Goal: Ask a question: Seek information or help from site administrators or community

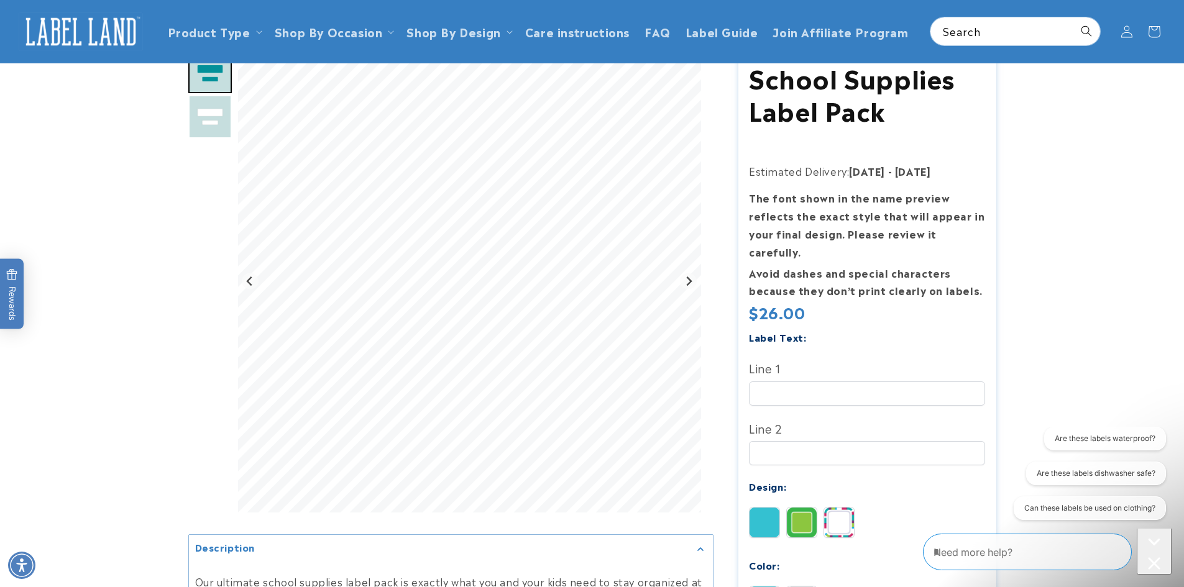
scroll to position [62, 0]
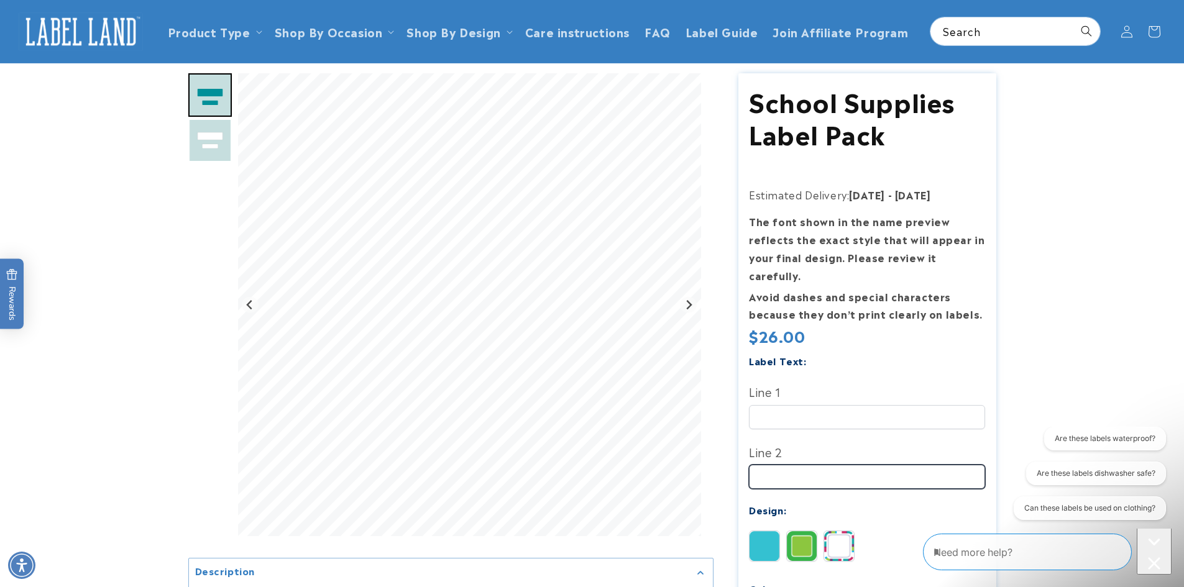
click at [802, 465] on input "Line 2" at bounding box center [867, 477] width 236 height 24
type input "*"
click at [690, 308] on icon "Next slide" at bounding box center [689, 305] width 10 height 10
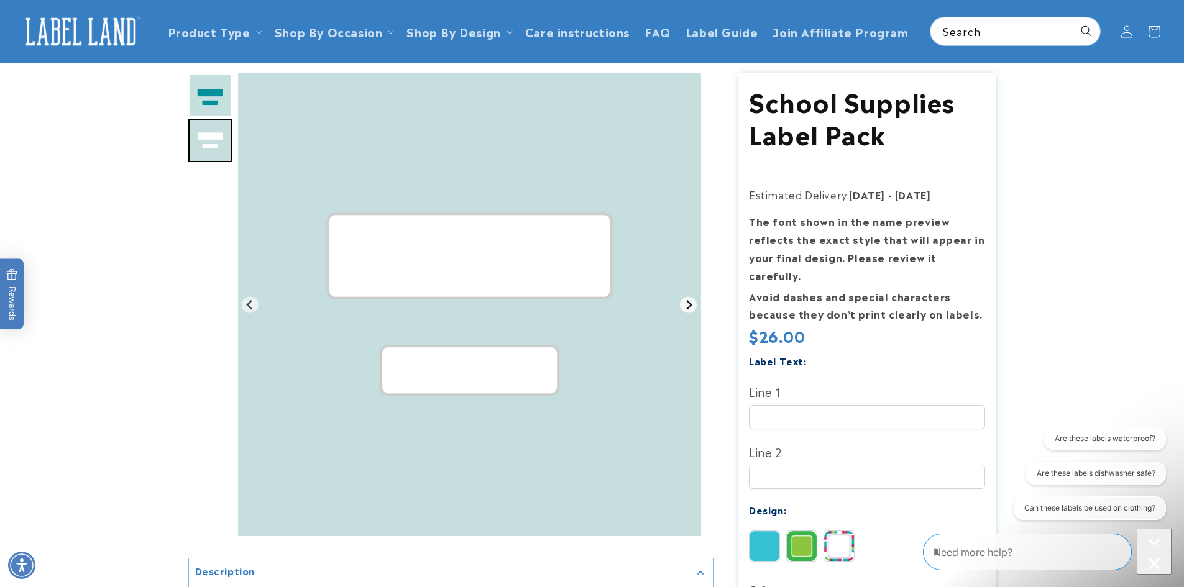
click at [690, 308] on icon "Go to first slide" at bounding box center [689, 305] width 10 height 10
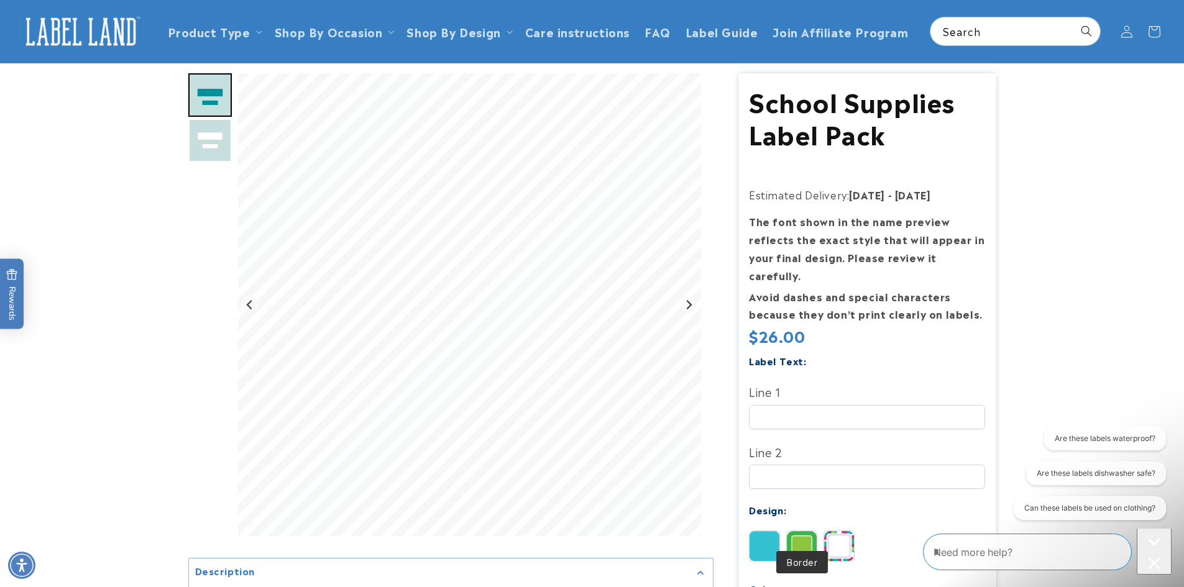
click at [802, 531] on img at bounding box center [802, 546] width 30 height 30
click at [845, 531] on img at bounding box center [839, 546] width 30 height 30
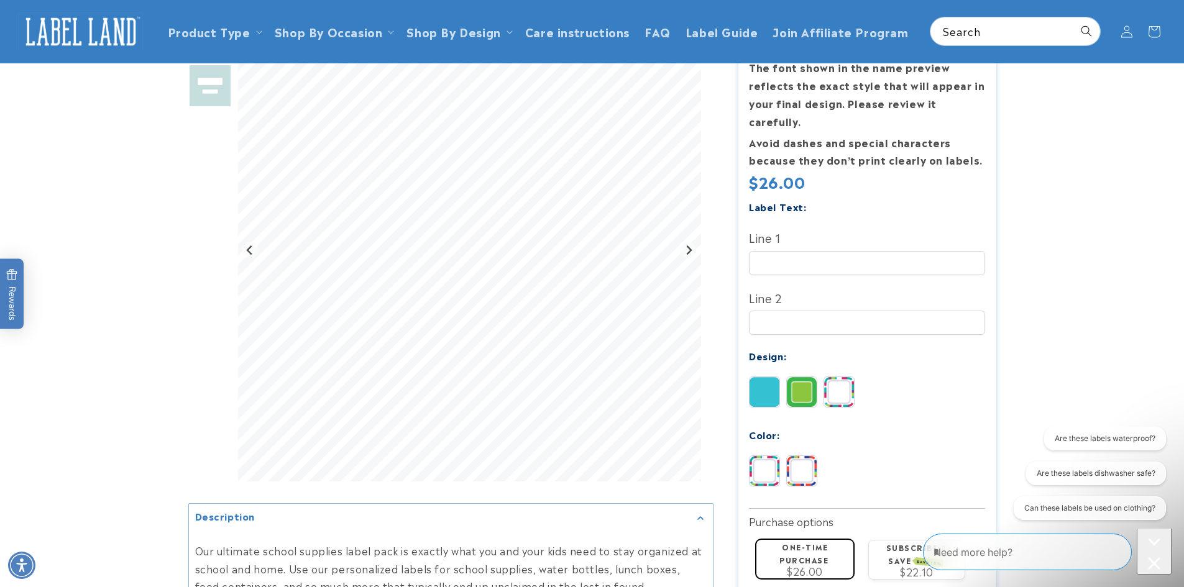
scroll to position [0, 0]
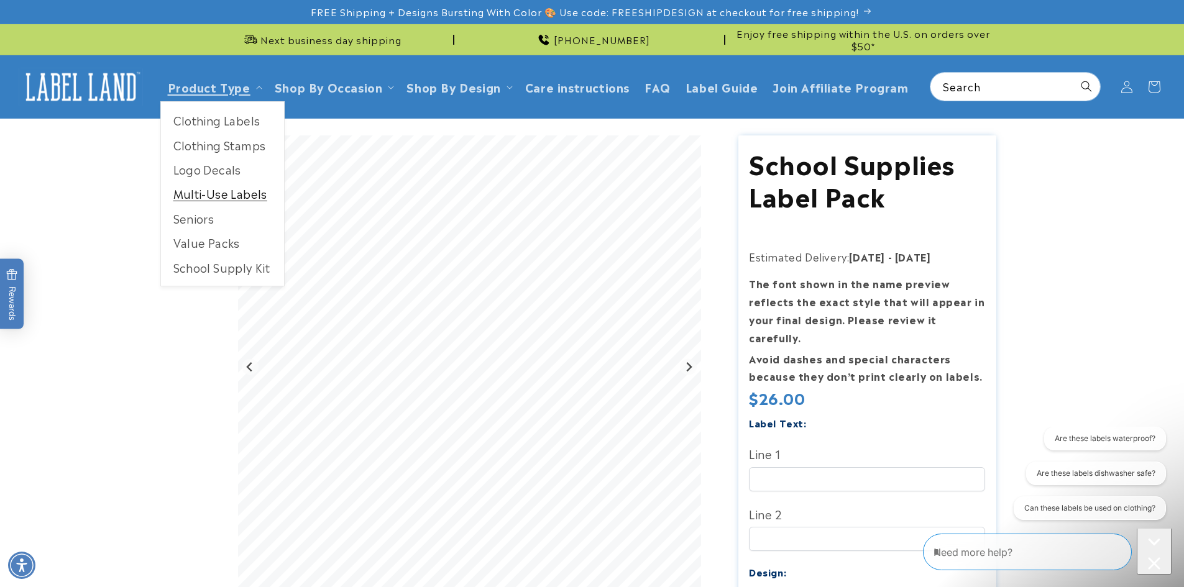
click at [221, 195] on link "Multi-Use Labels" at bounding box center [222, 193] width 123 height 24
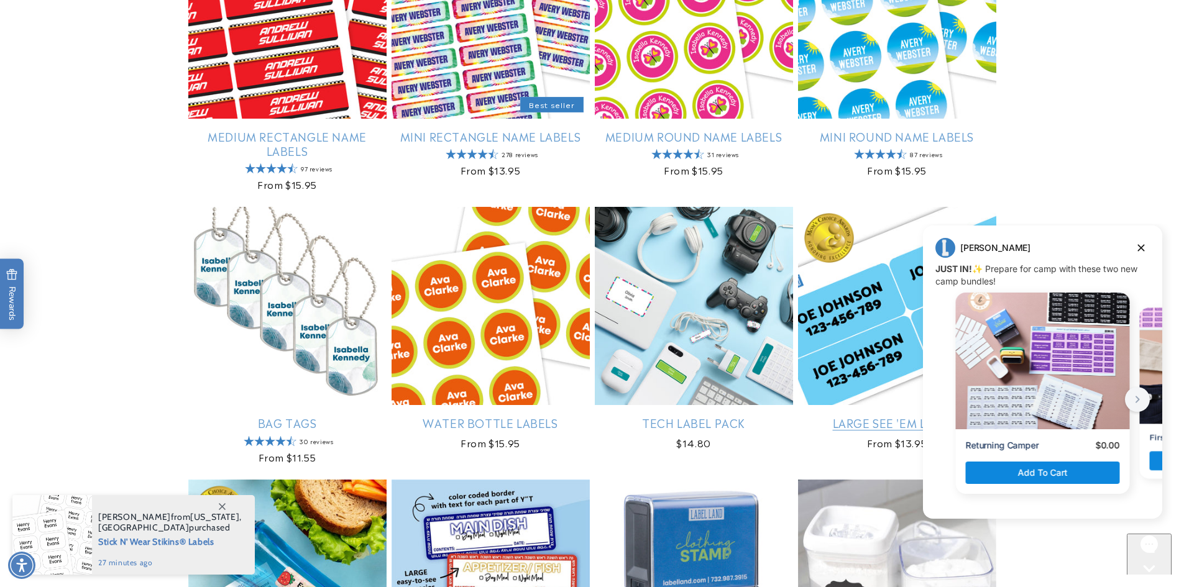
scroll to position [870, 0]
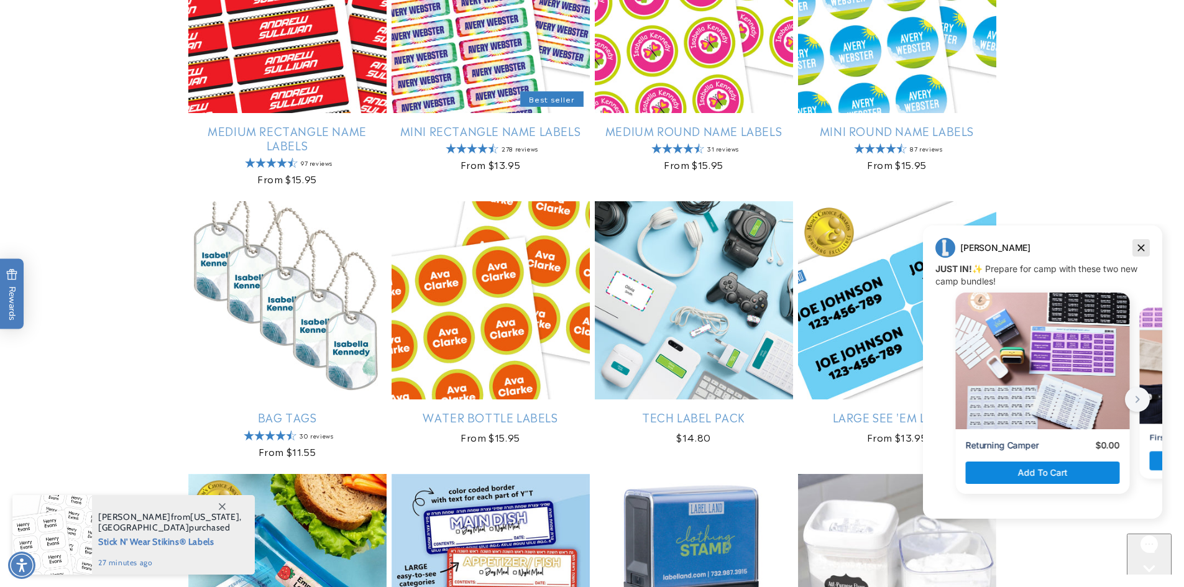
click at [1137, 252] on icon "Dismiss campaign" at bounding box center [1141, 248] width 12 height 15
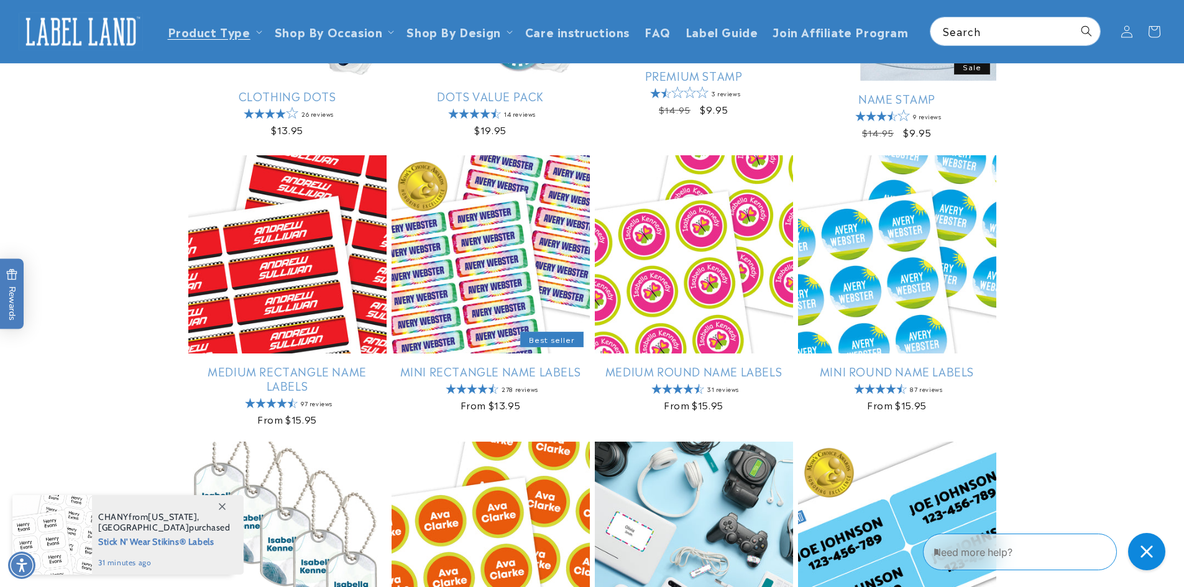
scroll to position [621, 0]
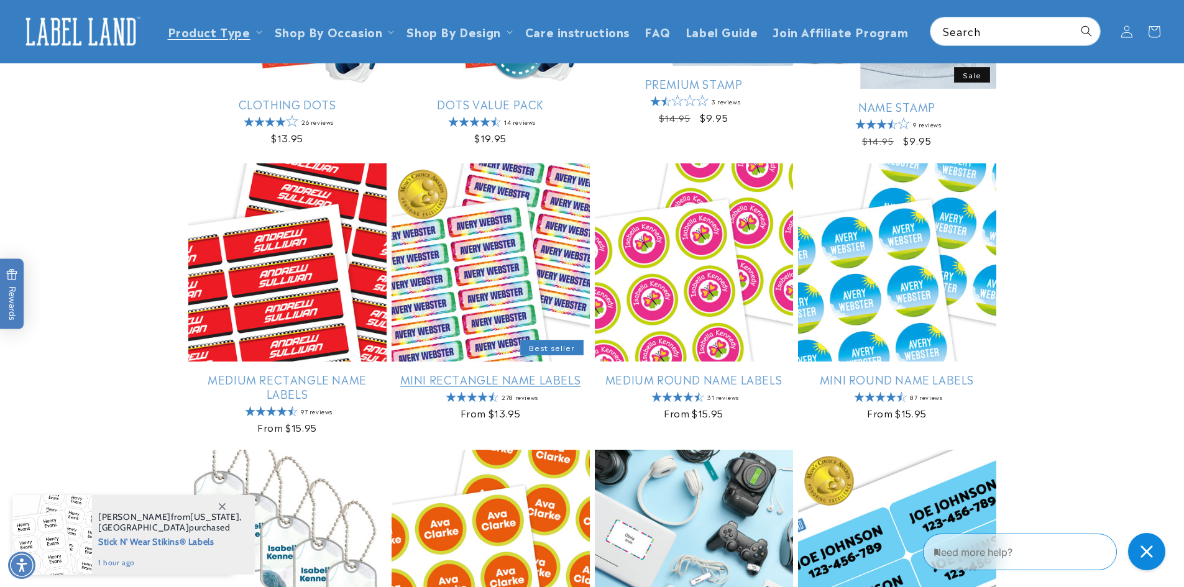
click at [464, 372] on link "Mini Rectangle Name Labels" at bounding box center [491, 379] width 198 height 14
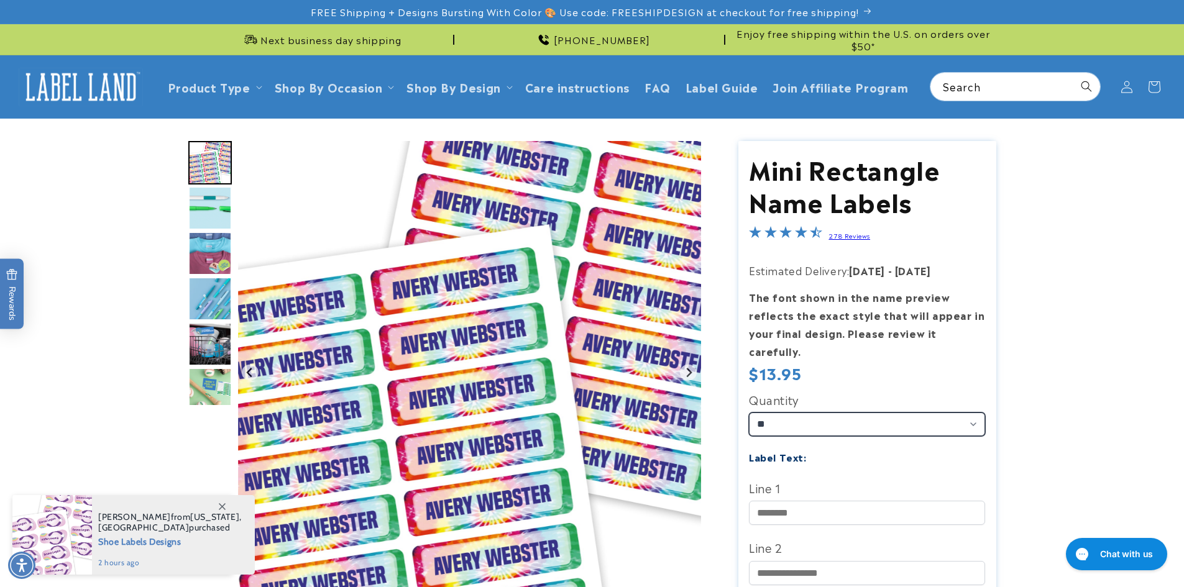
click at [841, 413] on select "** ** **" at bounding box center [867, 425] width 236 height 24
click at [214, 245] on img "Go to slide 3" at bounding box center [210, 254] width 44 height 44
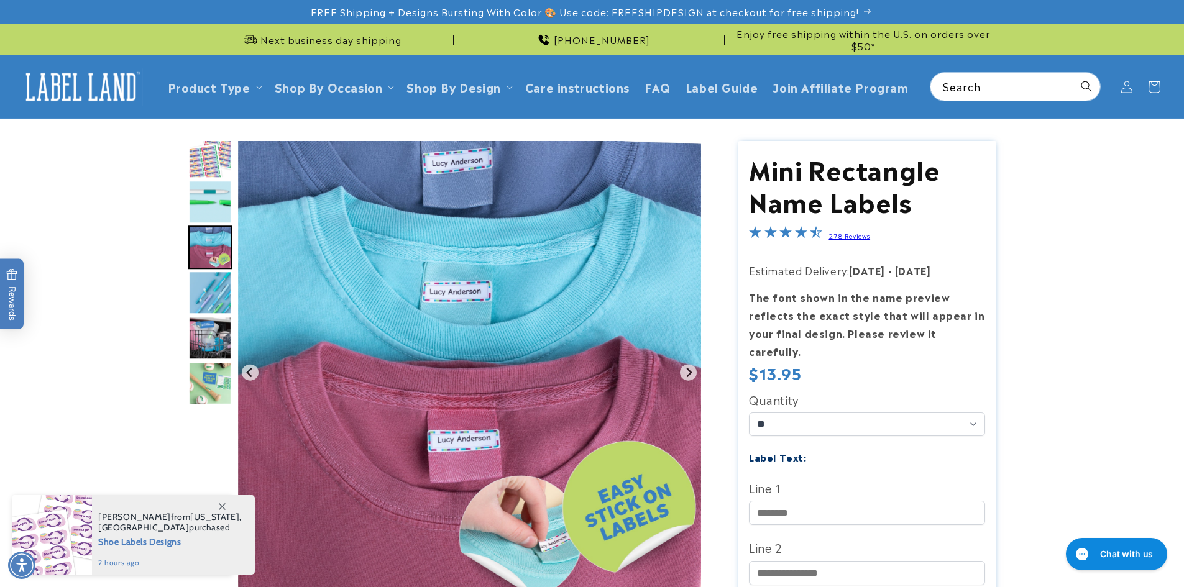
click at [216, 162] on img "Go to slide 1" at bounding box center [210, 157] width 44 height 44
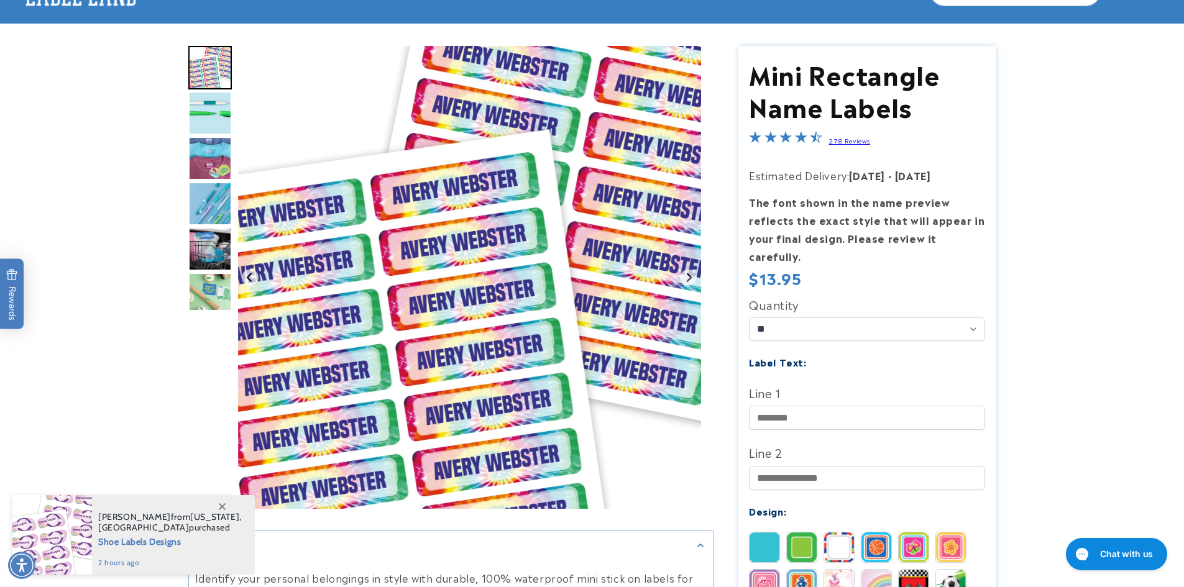
scroll to position [124, 0]
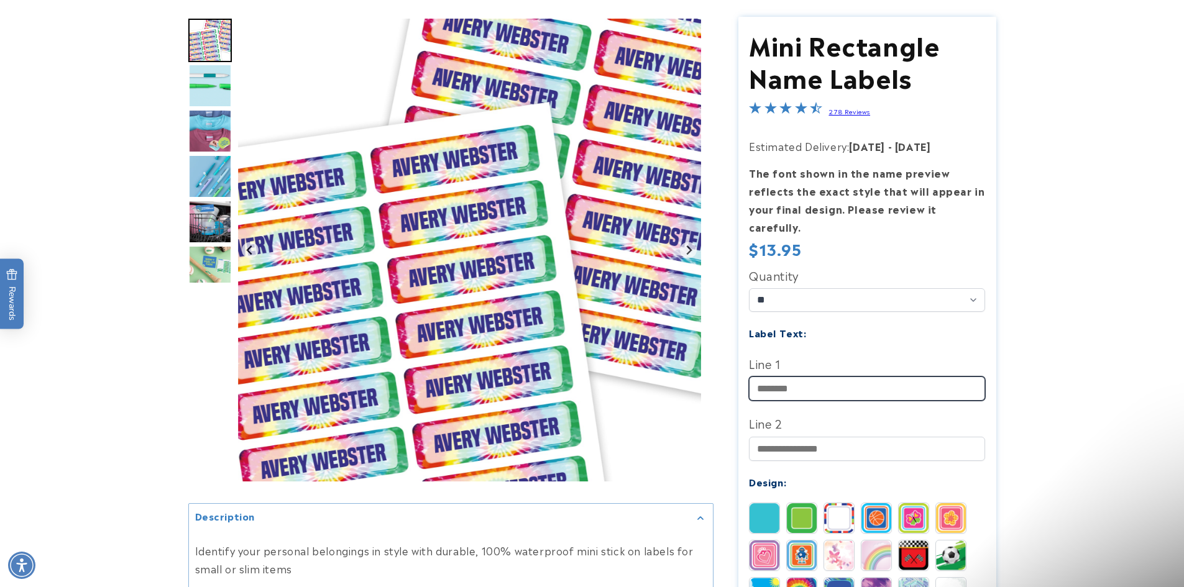
click at [797, 377] on input "Line 1" at bounding box center [867, 389] width 236 height 24
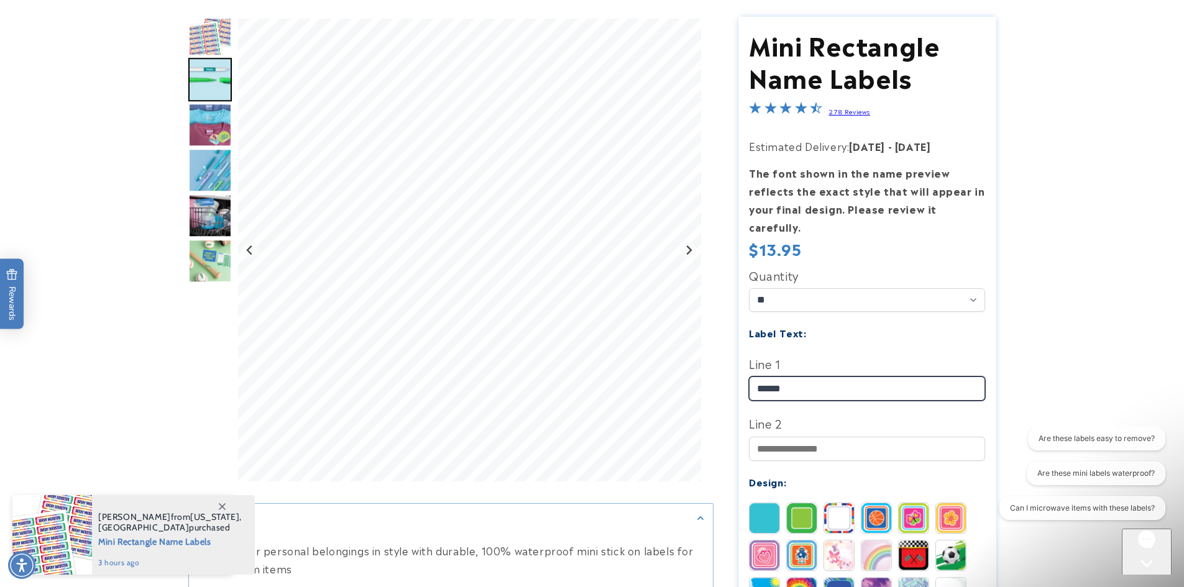
type input "******"
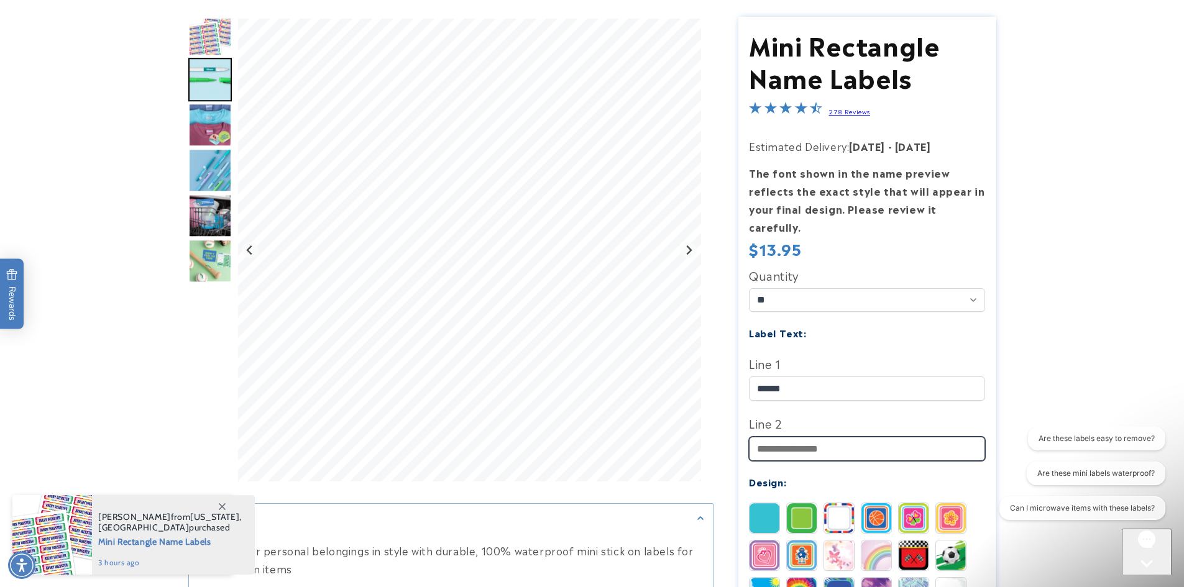
click at [825, 437] on input "Line 2" at bounding box center [867, 449] width 236 height 24
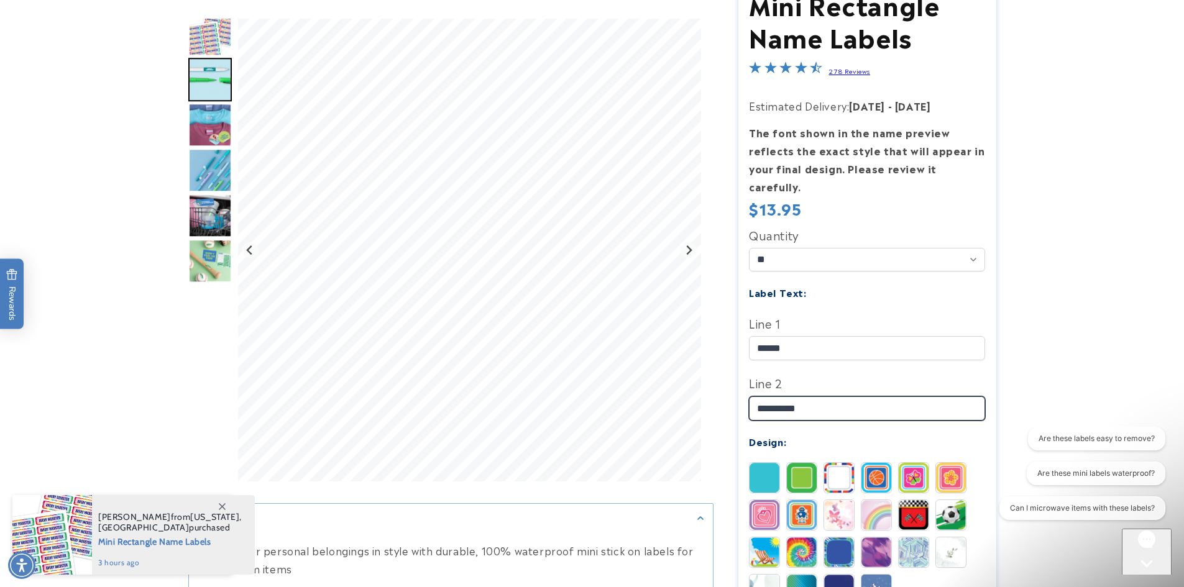
scroll to position [186, 0]
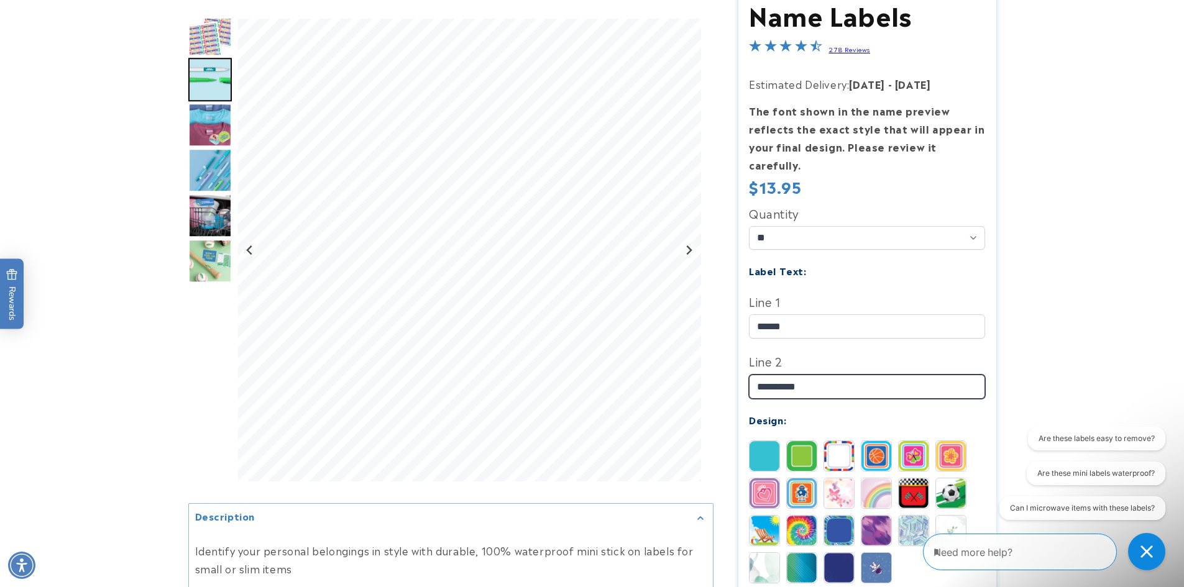
click at [775, 375] on input "**********" at bounding box center [867, 387] width 236 height 24
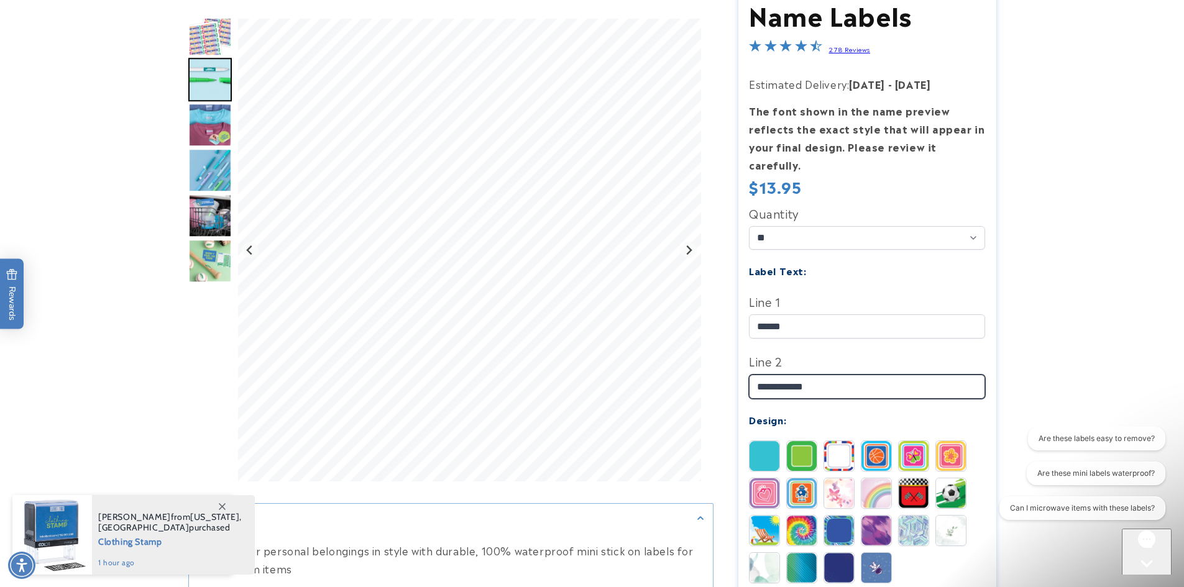
click at [797, 375] on input "**********" at bounding box center [867, 387] width 236 height 24
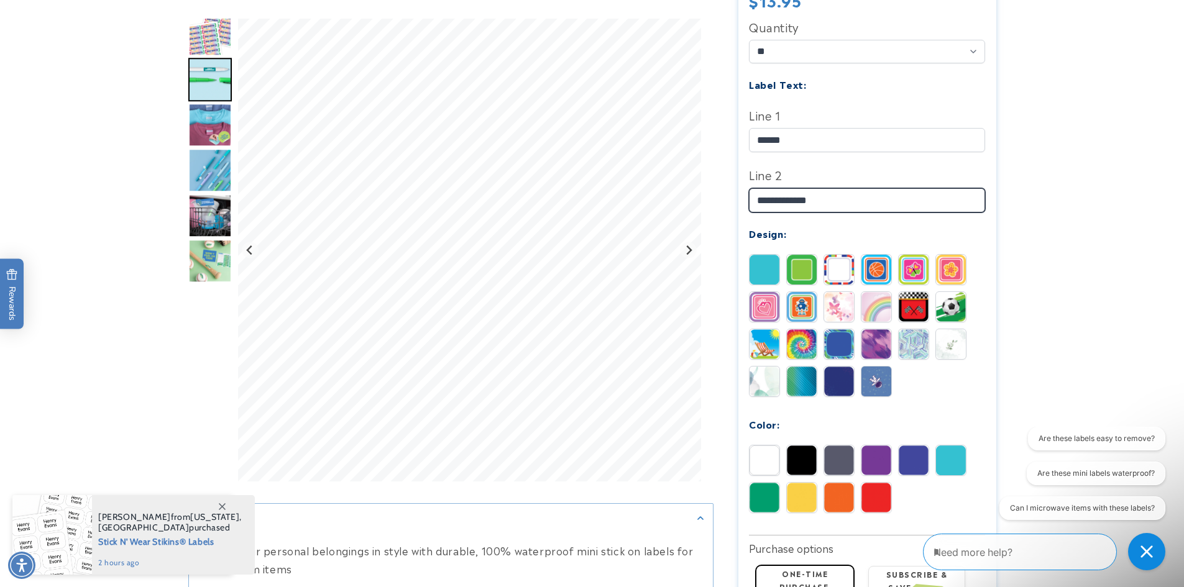
scroll to position [435, 0]
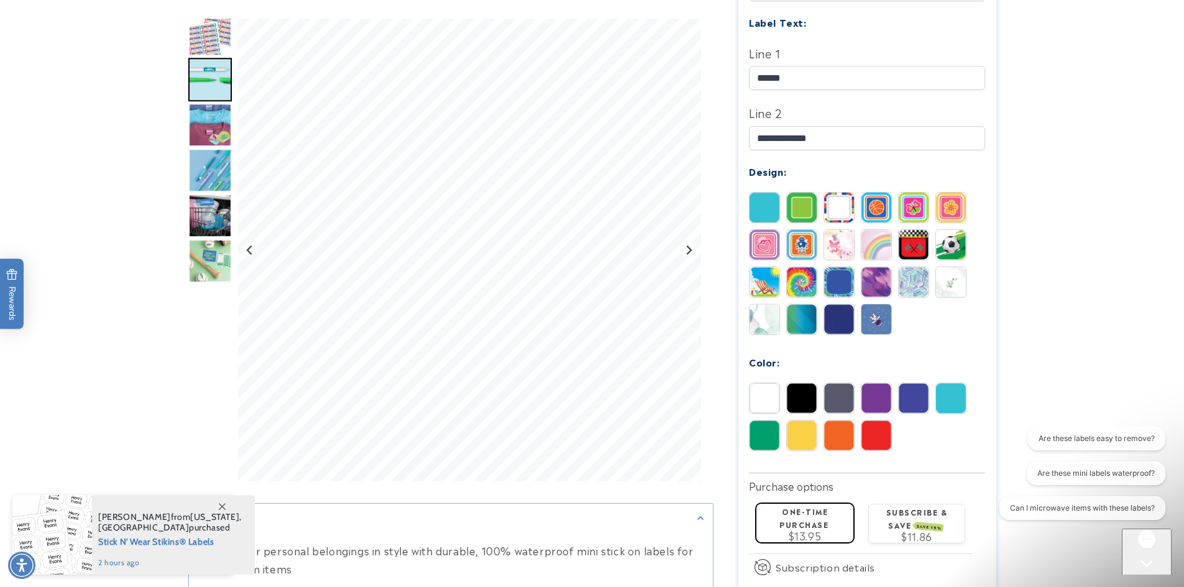
click at [805, 193] on img at bounding box center [802, 208] width 30 height 30
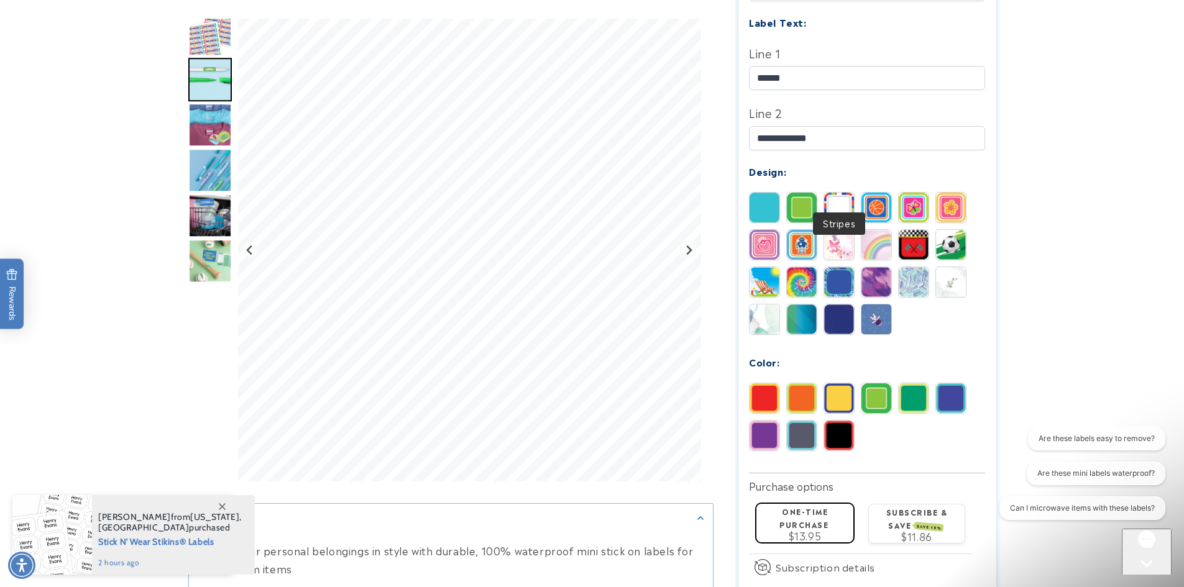
click at [841, 193] on img at bounding box center [839, 208] width 30 height 30
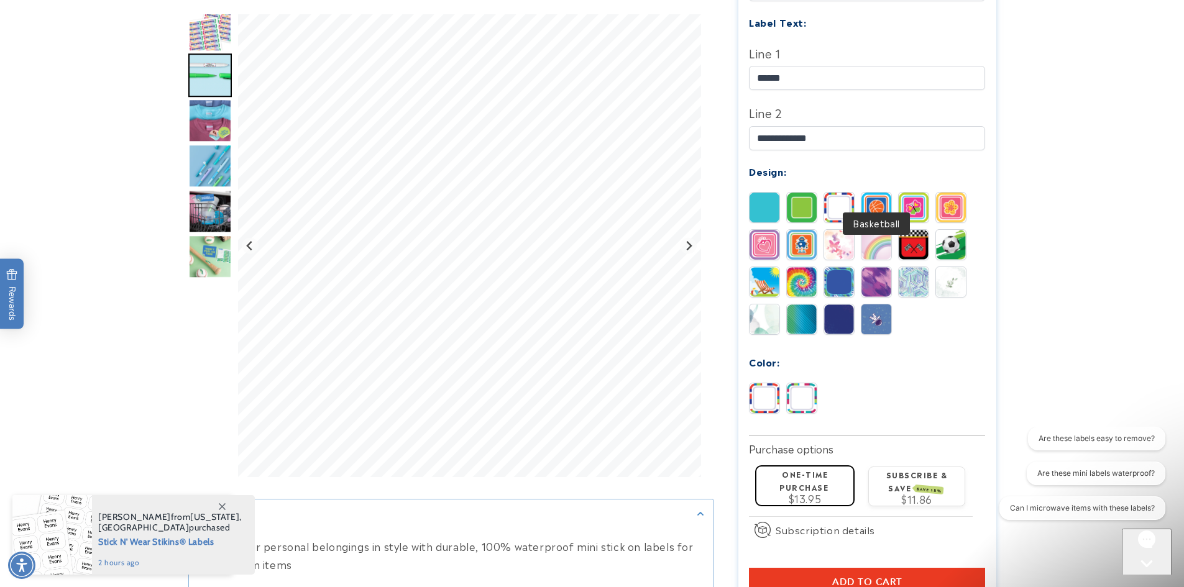
click at [887, 193] on img at bounding box center [876, 208] width 30 height 30
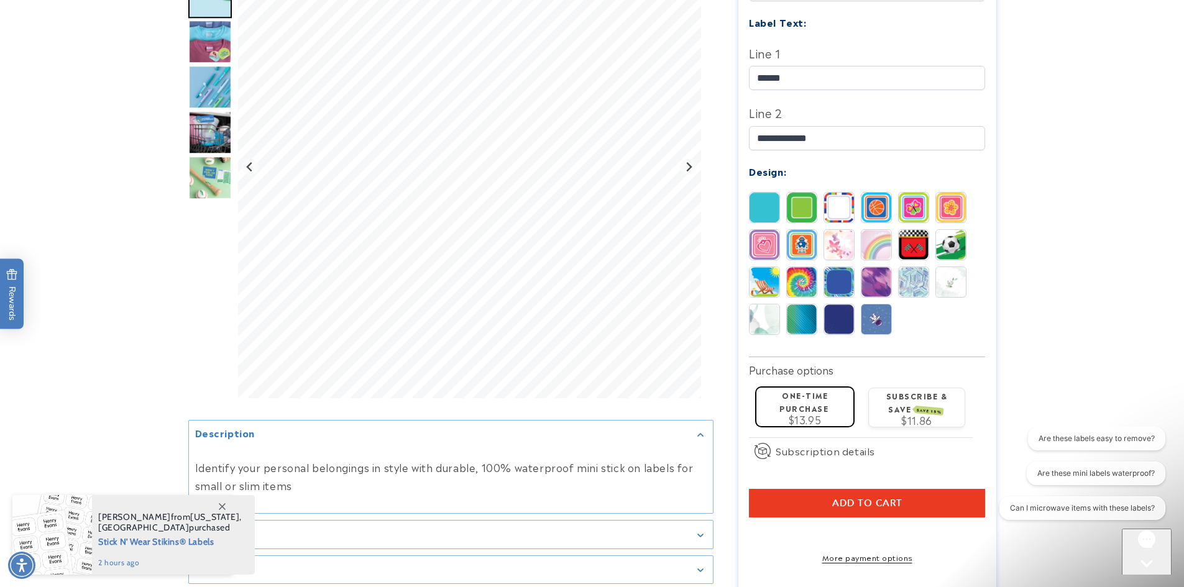
click at [912, 193] on img at bounding box center [914, 208] width 30 height 30
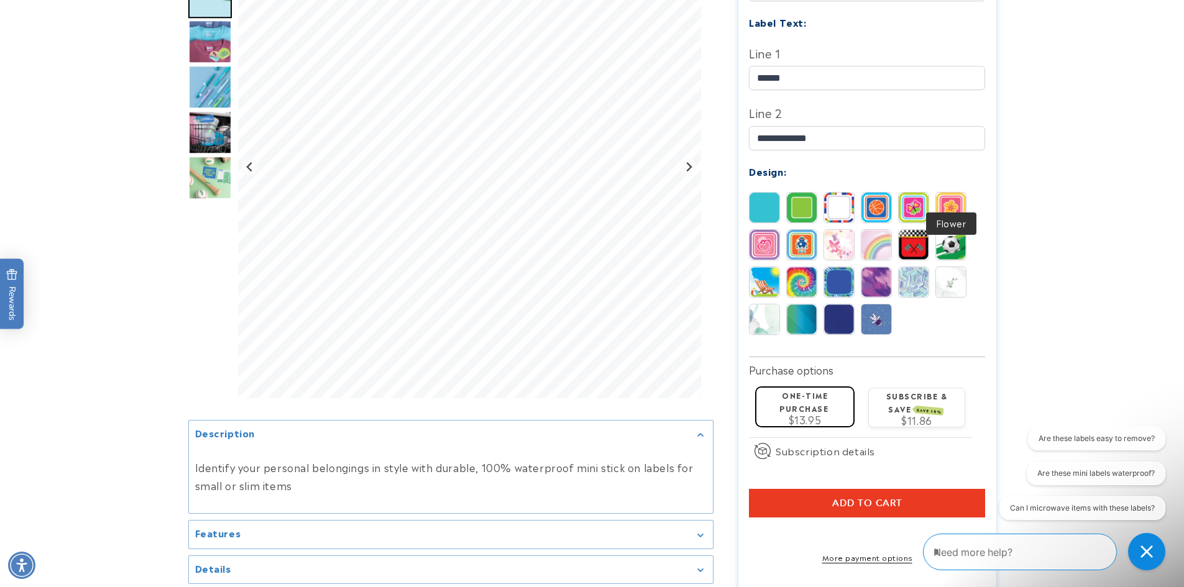
click at [956, 195] on img at bounding box center [951, 208] width 30 height 30
click at [774, 230] on img at bounding box center [764, 245] width 30 height 30
click at [800, 230] on img at bounding box center [802, 245] width 30 height 30
click at [843, 231] on img at bounding box center [839, 245] width 30 height 30
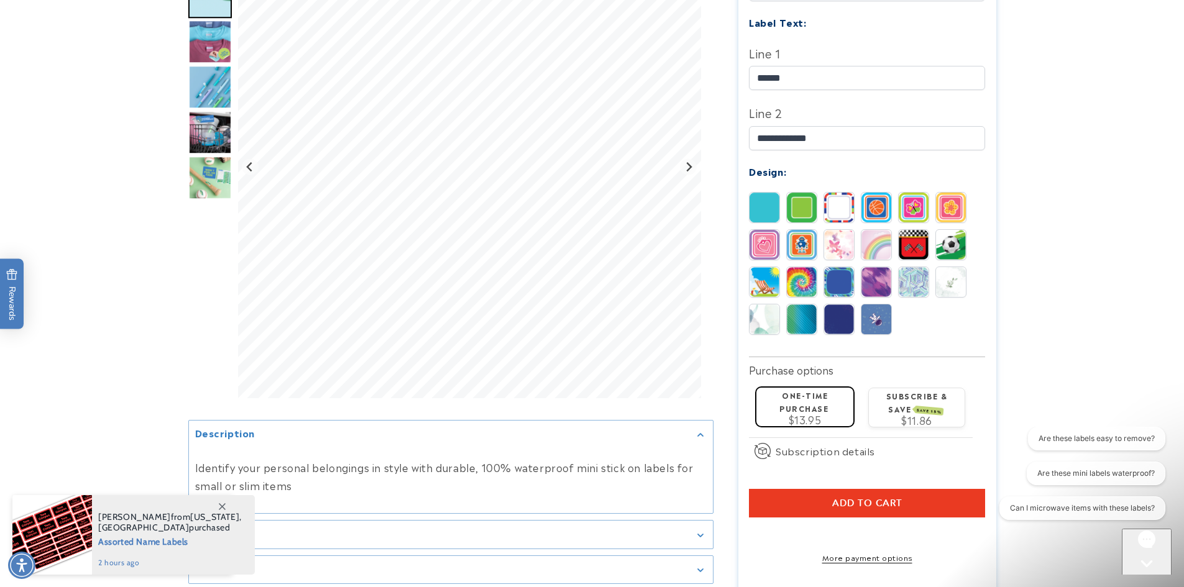
click at [883, 230] on img at bounding box center [876, 245] width 30 height 30
click at [955, 267] on img at bounding box center [951, 282] width 30 height 30
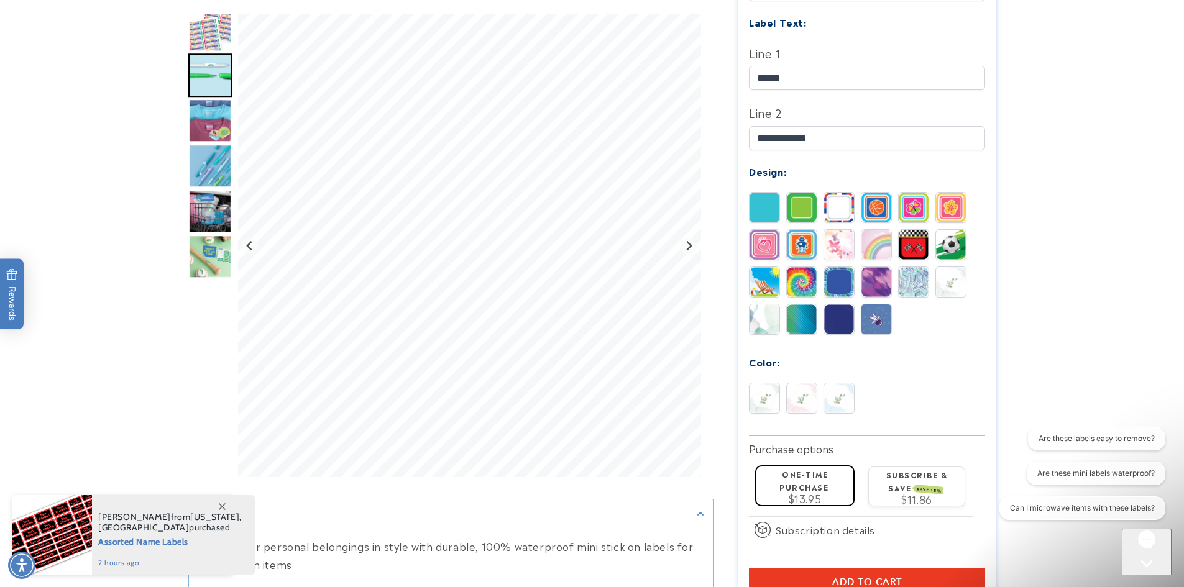
click at [767, 305] on img at bounding box center [764, 320] width 30 height 30
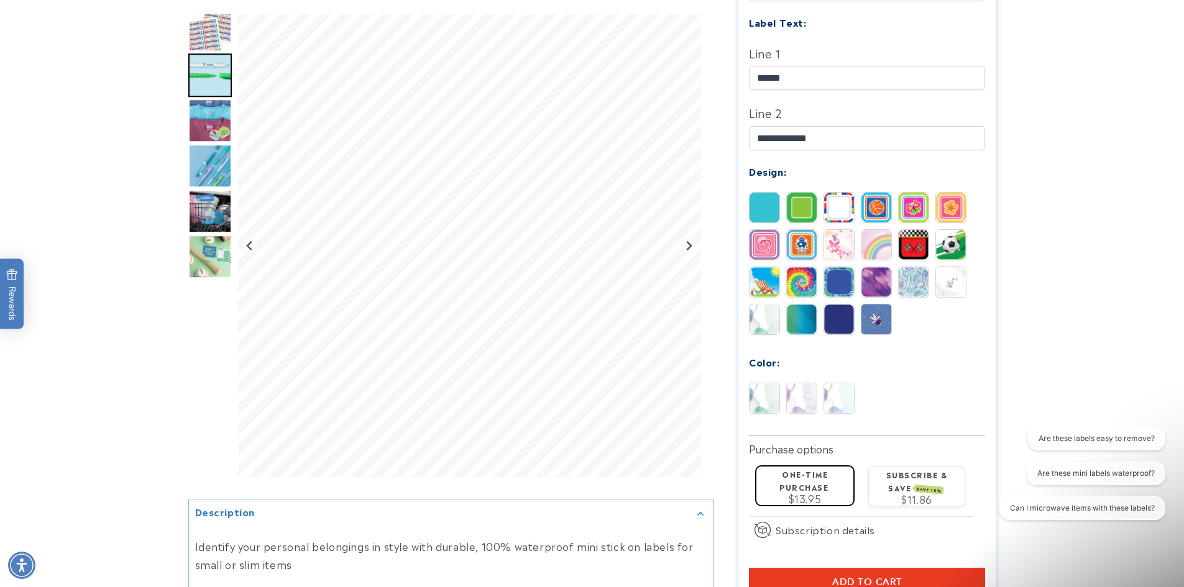
click at [909, 267] on img at bounding box center [914, 282] width 30 height 30
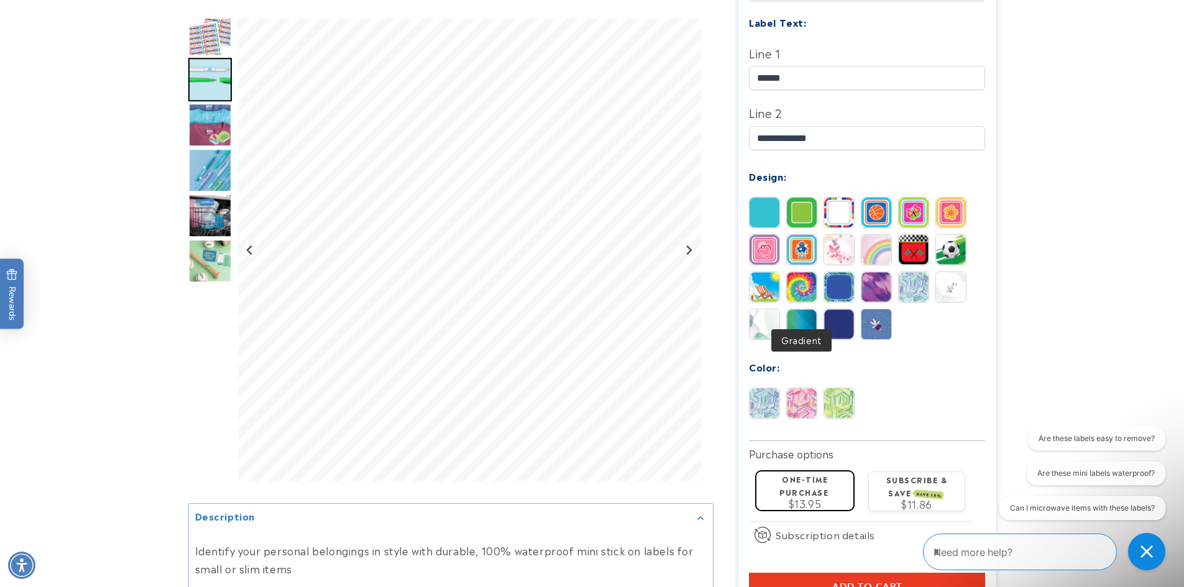
click at [795, 309] on img at bounding box center [802, 324] width 30 height 30
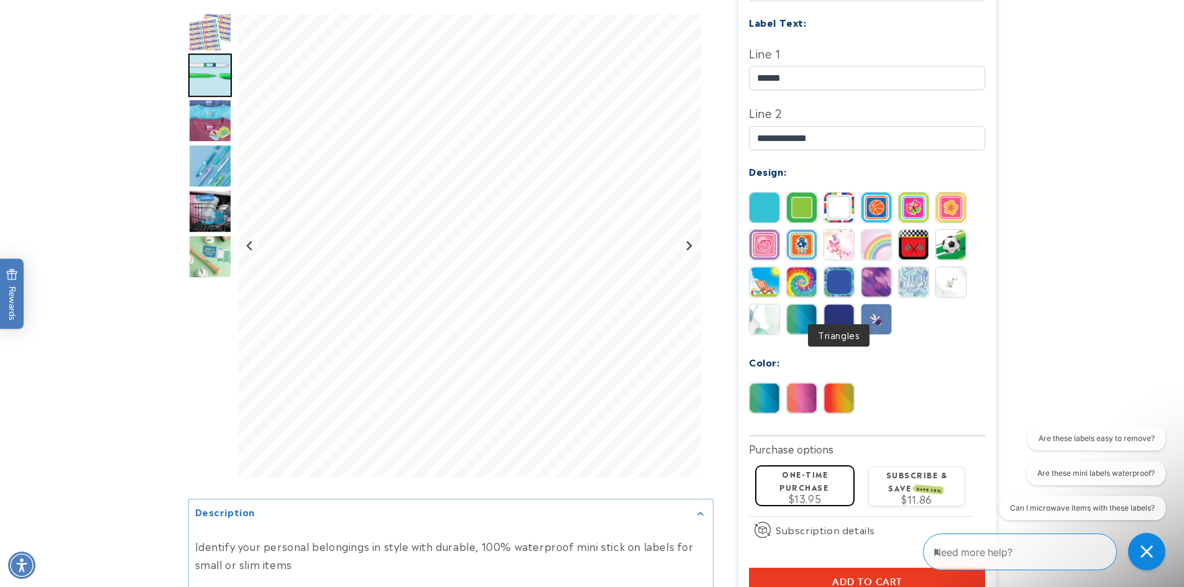
click at [845, 305] on img at bounding box center [839, 320] width 30 height 30
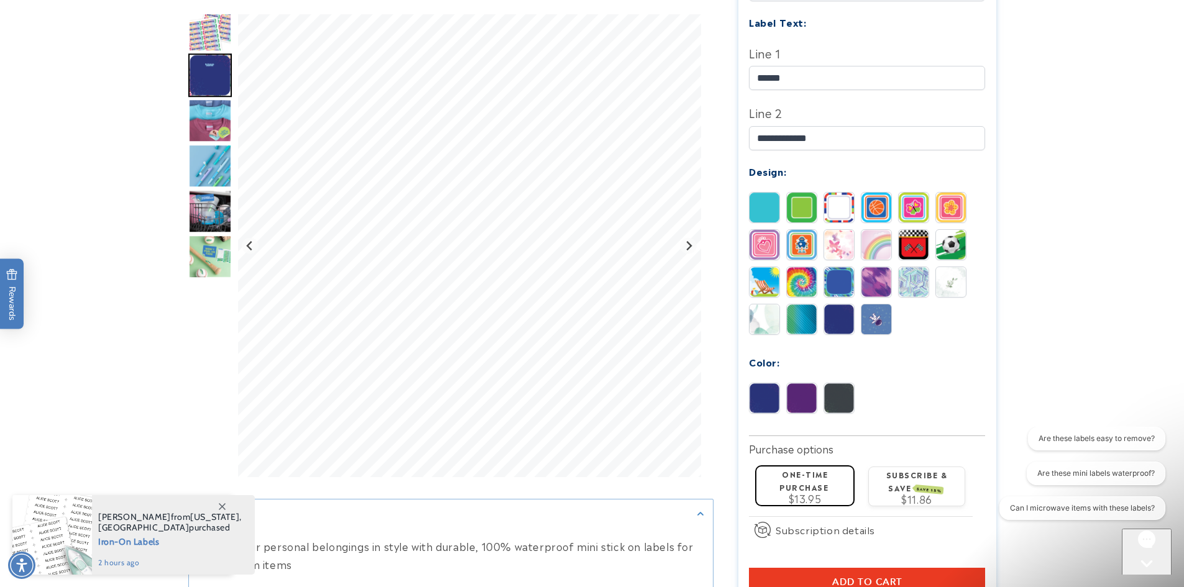
click at [878, 305] on img at bounding box center [876, 320] width 30 height 30
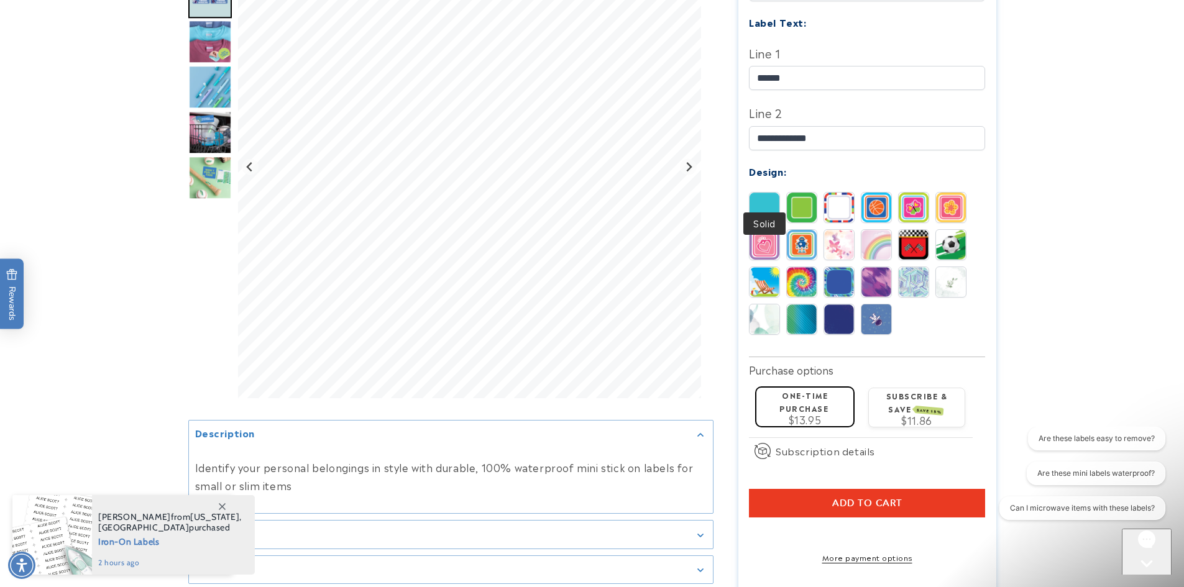
click at [764, 193] on img at bounding box center [764, 208] width 30 height 30
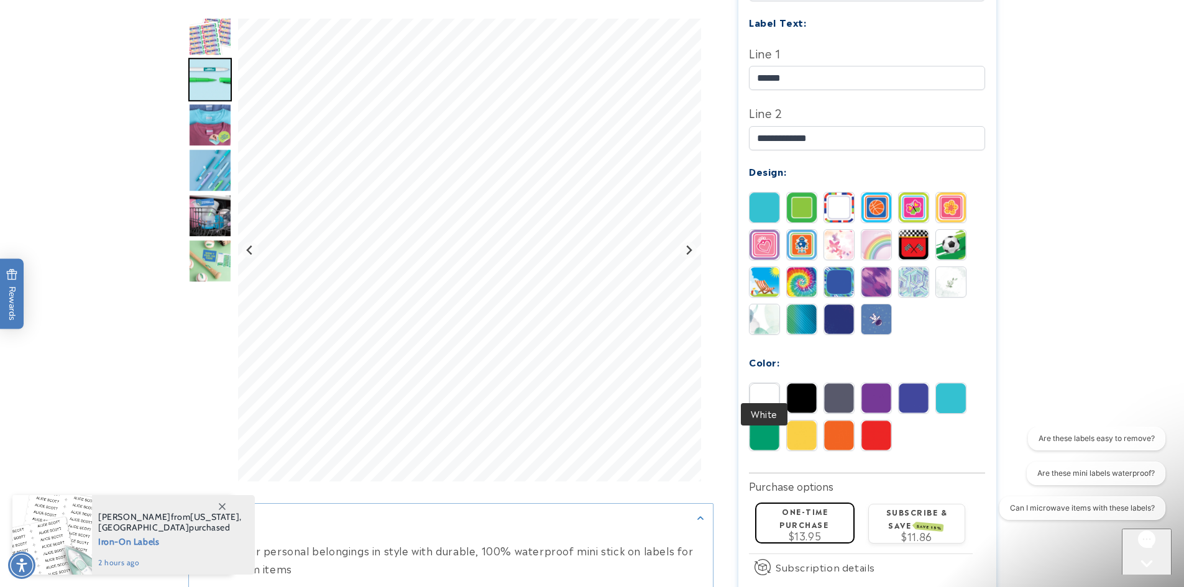
click at [770, 389] on img at bounding box center [764, 398] width 30 height 30
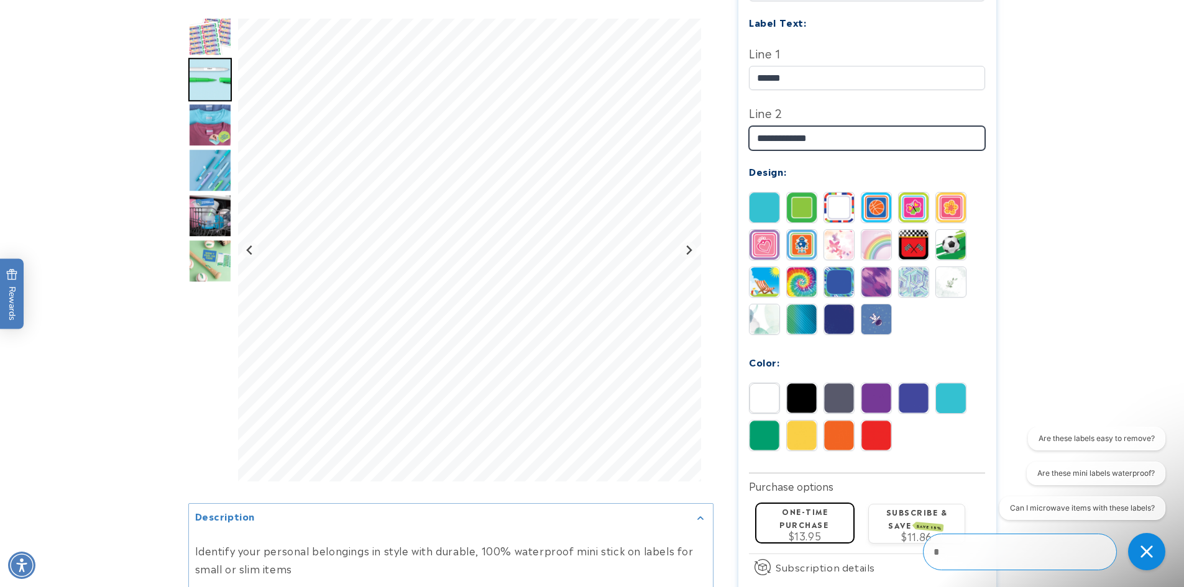
click at [825, 126] on input "**********" at bounding box center [867, 138] width 236 height 24
click at [811, 354] on div "Color:" at bounding box center [867, 362] width 236 height 17
click at [801, 385] on img at bounding box center [802, 398] width 30 height 30
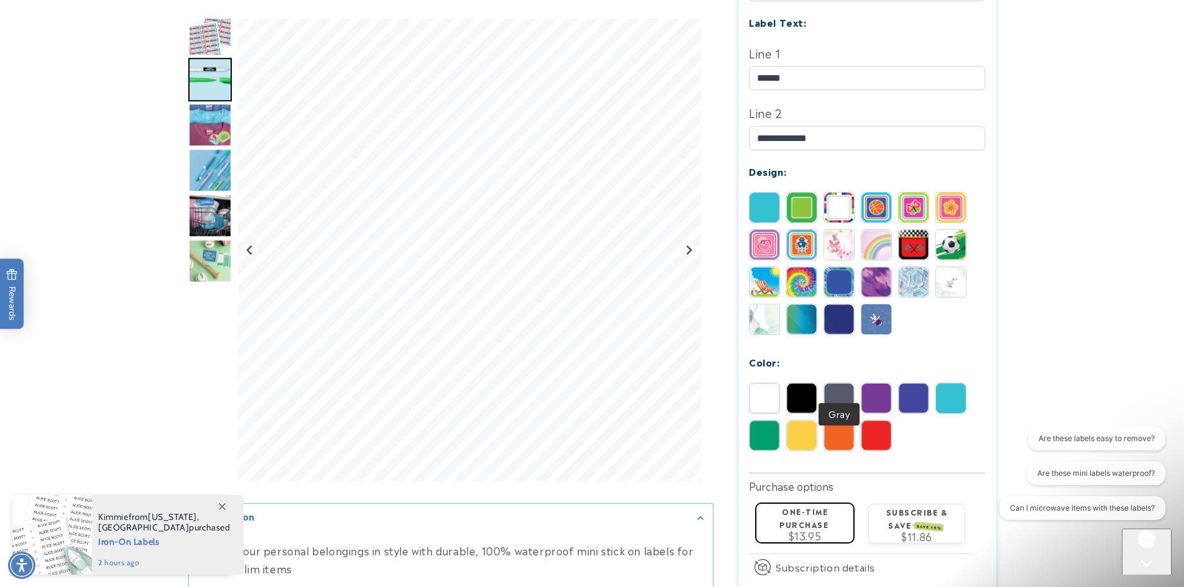
click at [838, 383] on img at bounding box center [839, 398] width 30 height 30
click at [871, 383] on img at bounding box center [876, 398] width 30 height 30
click at [909, 383] on img at bounding box center [914, 398] width 30 height 30
click at [930, 383] on div "White Black Gray Purple Blue Teal" at bounding box center [870, 420] width 242 height 75
click at [949, 383] on img at bounding box center [951, 398] width 30 height 30
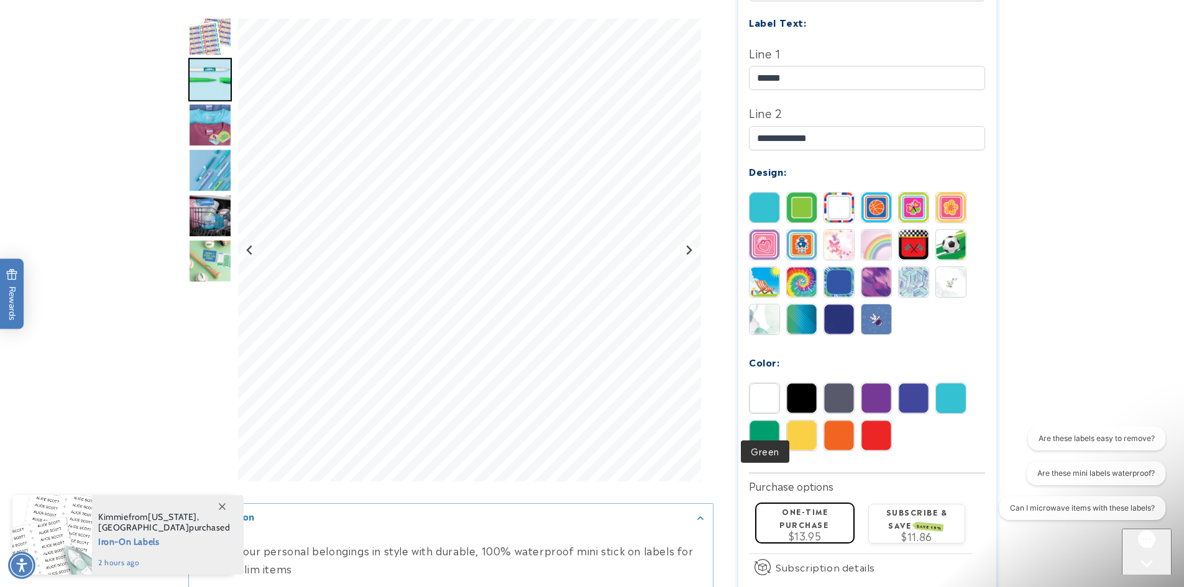
click at [766, 423] on img at bounding box center [764, 436] width 30 height 30
click at [775, 387] on img at bounding box center [764, 398] width 30 height 30
click at [823, 126] on input "**********" at bounding box center [867, 138] width 236 height 24
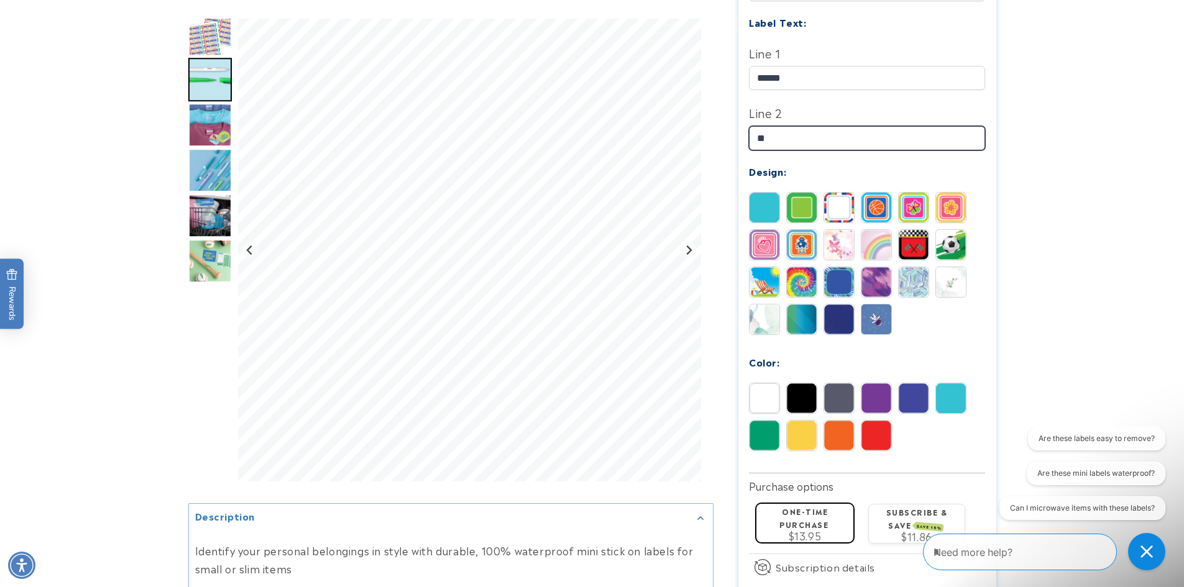
type input "*"
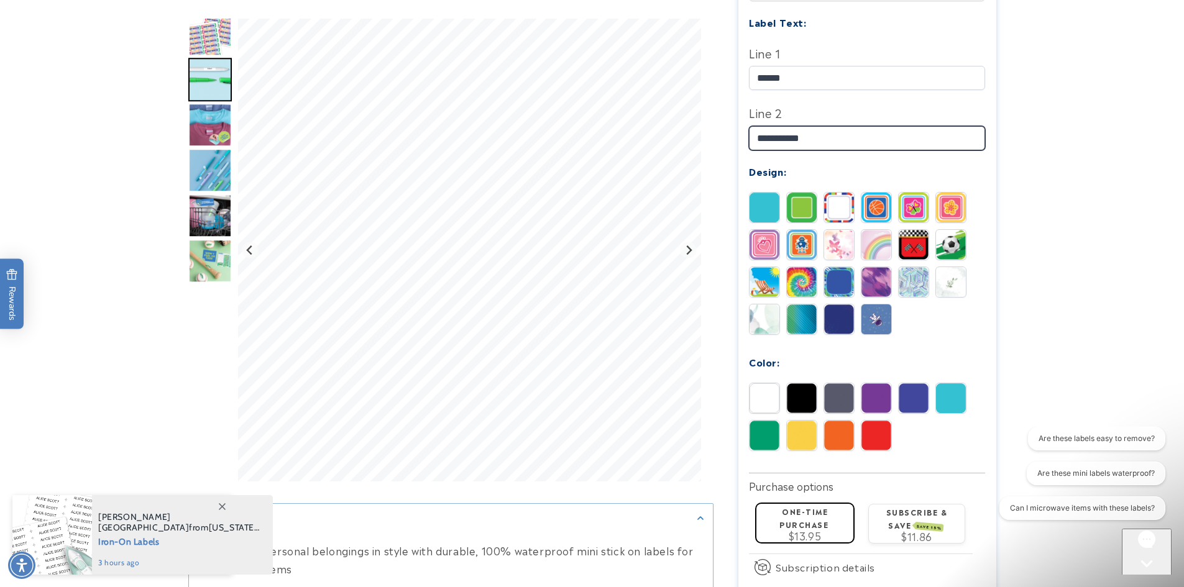
click at [776, 126] on input "**********" at bounding box center [867, 138] width 236 height 24
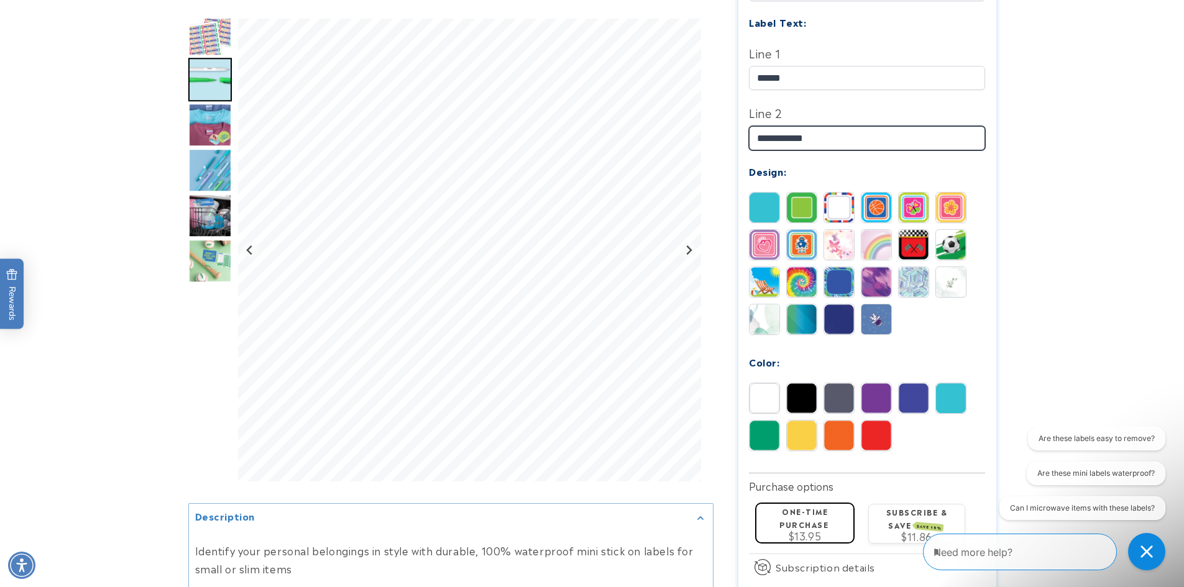
click at [798, 126] on input "**********" at bounding box center [867, 138] width 236 height 24
type input "**********"
click at [931, 327] on div "Quantity ** ** ** Label Text: Line 1 ******" at bounding box center [867, 212] width 236 height 515
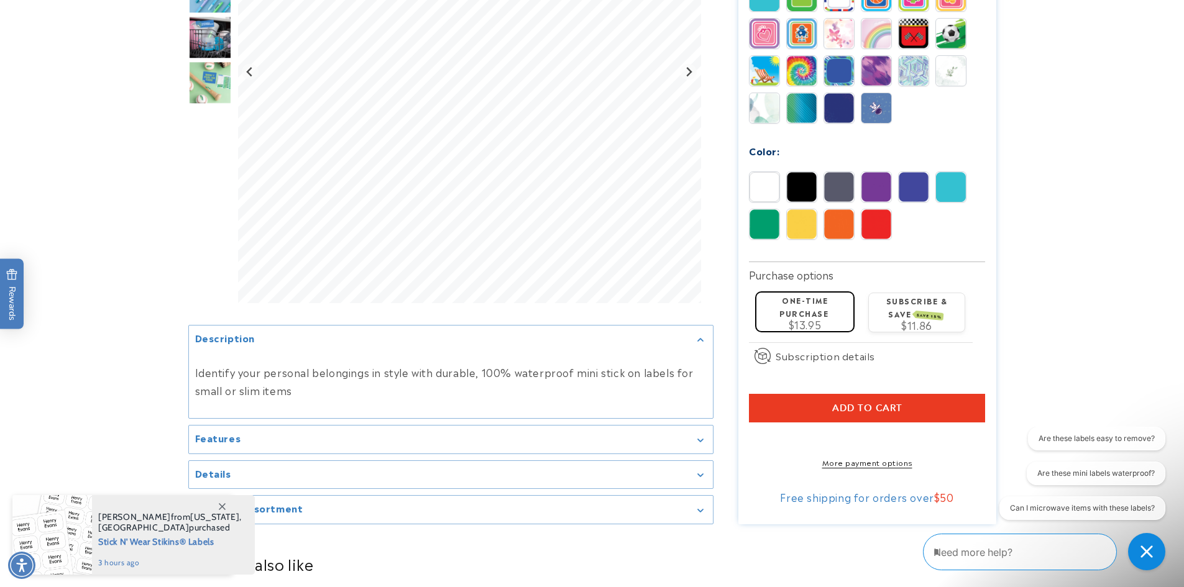
scroll to position [746, 0]
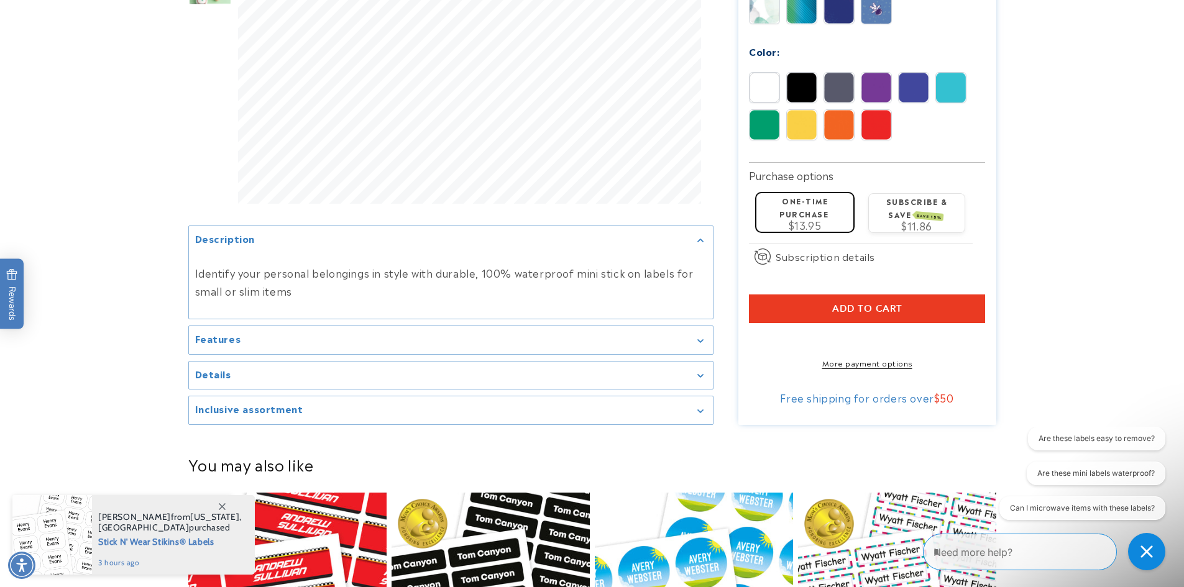
click at [239, 335] on h2 "Features" at bounding box center [218, 338] width 46 height 12
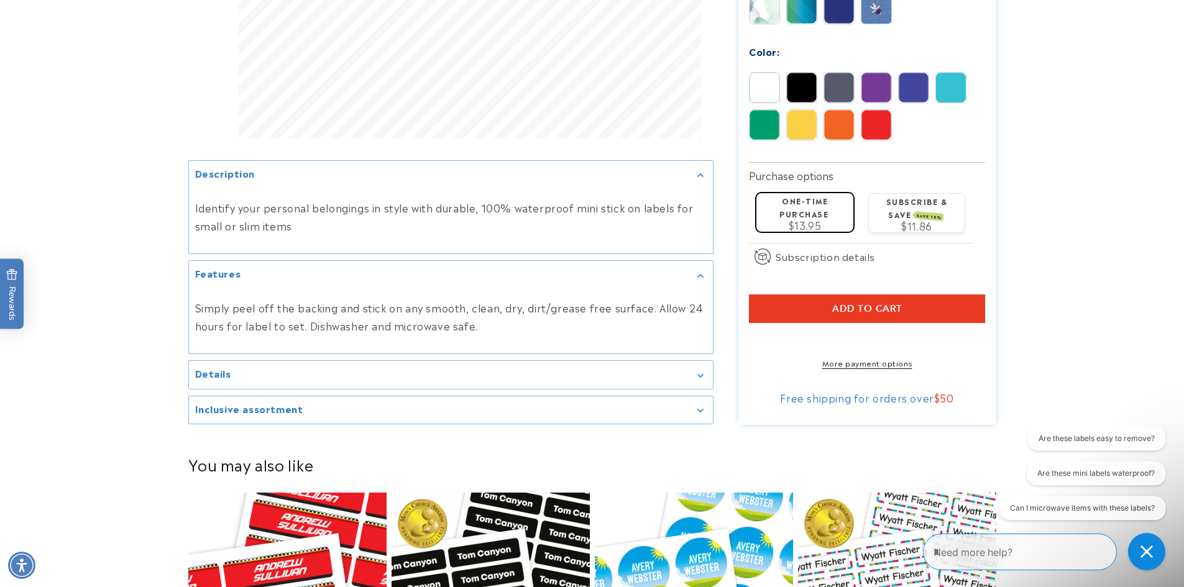
click at [387, 371] on div "Details" at bounding box center [450, 375] width 511 height 9
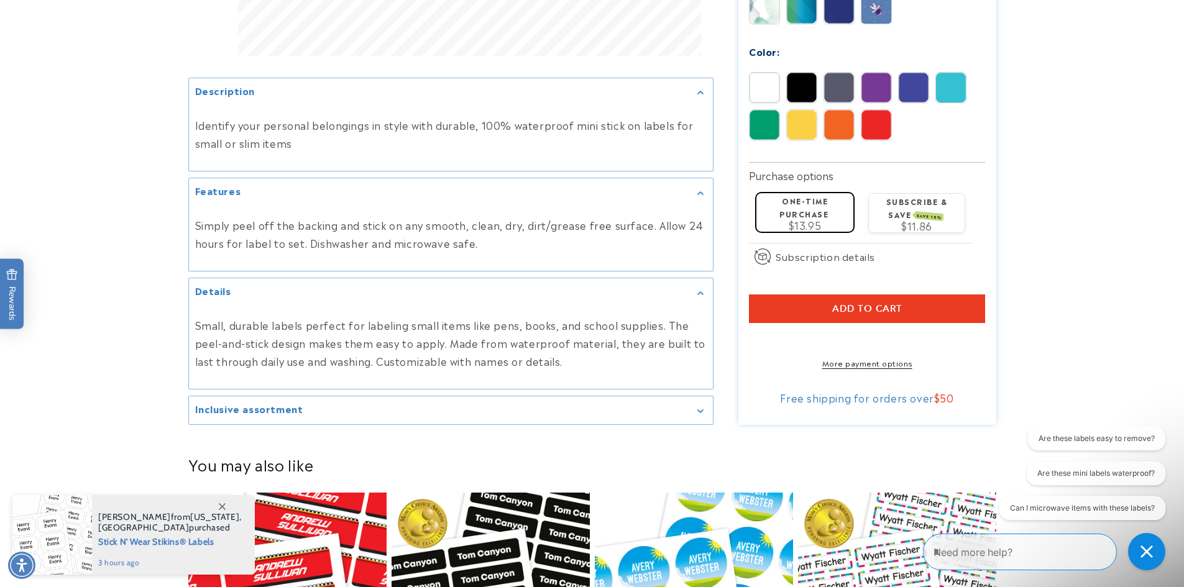
click at [319, 409] on div "Inclusive assortment" at bounding box center [450, 410] width 511 height 9
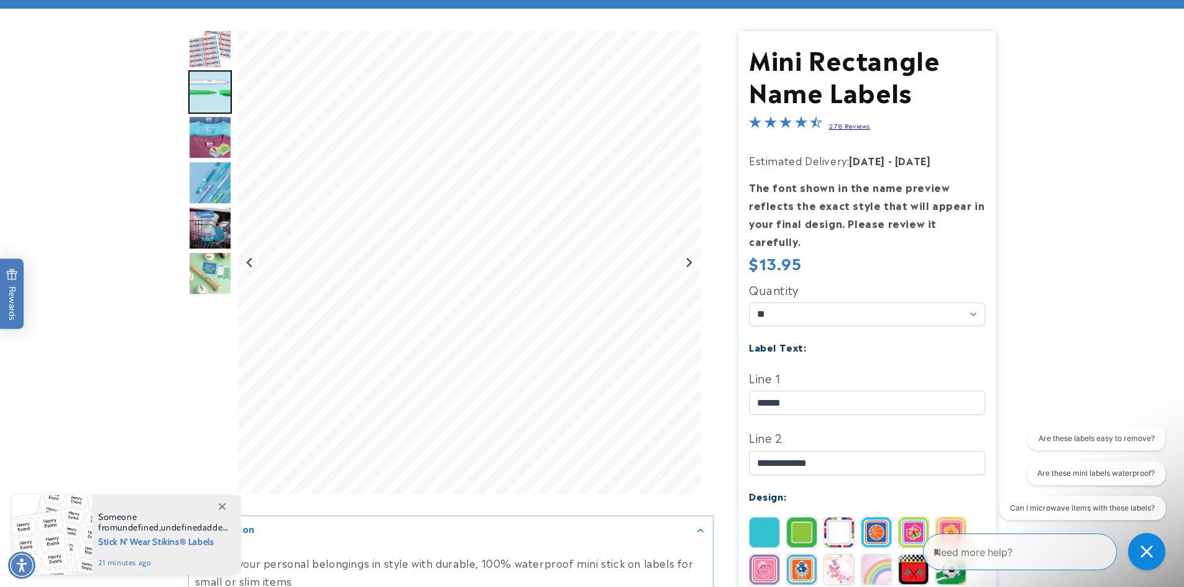
scroll to position [124, 0]
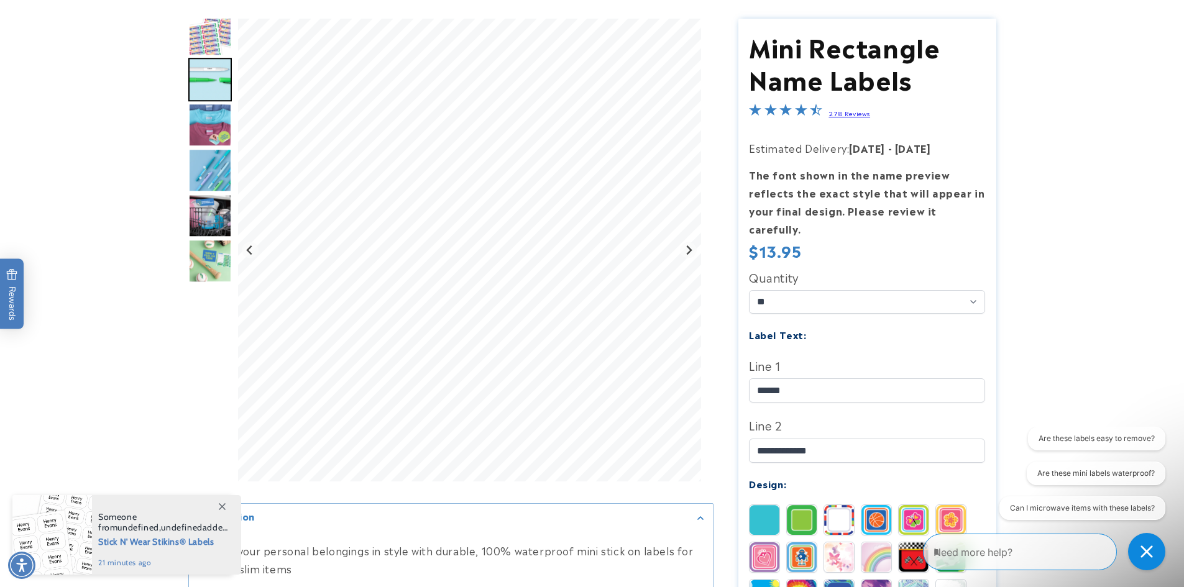
click at [983, 559] on textarea "Type your message here" at bounding box center [1009, 552] width 152 height 15
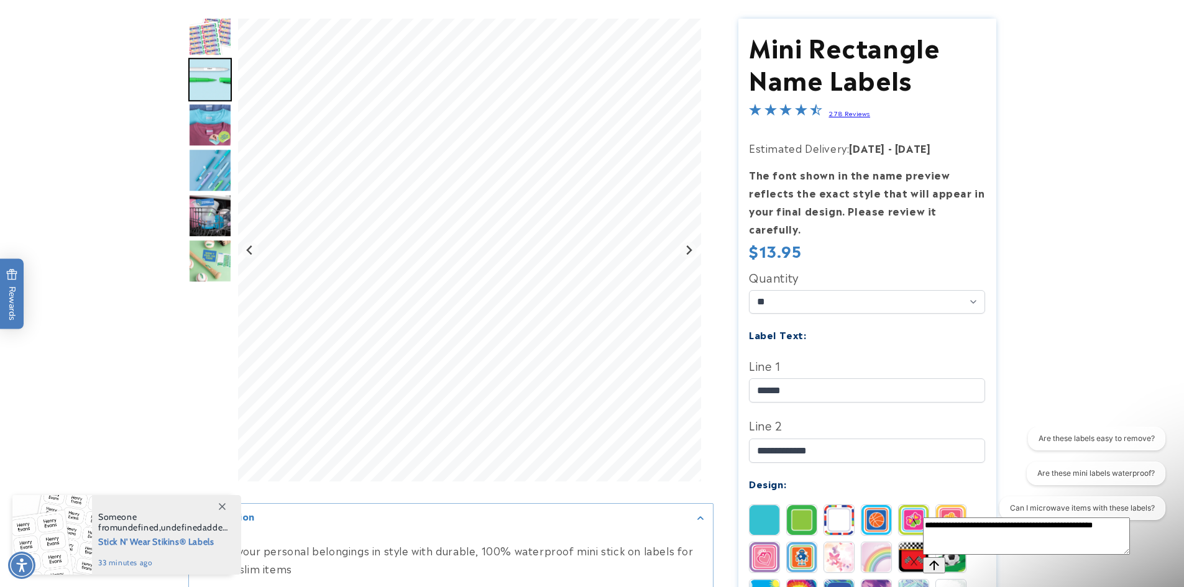
type textarea "**********"
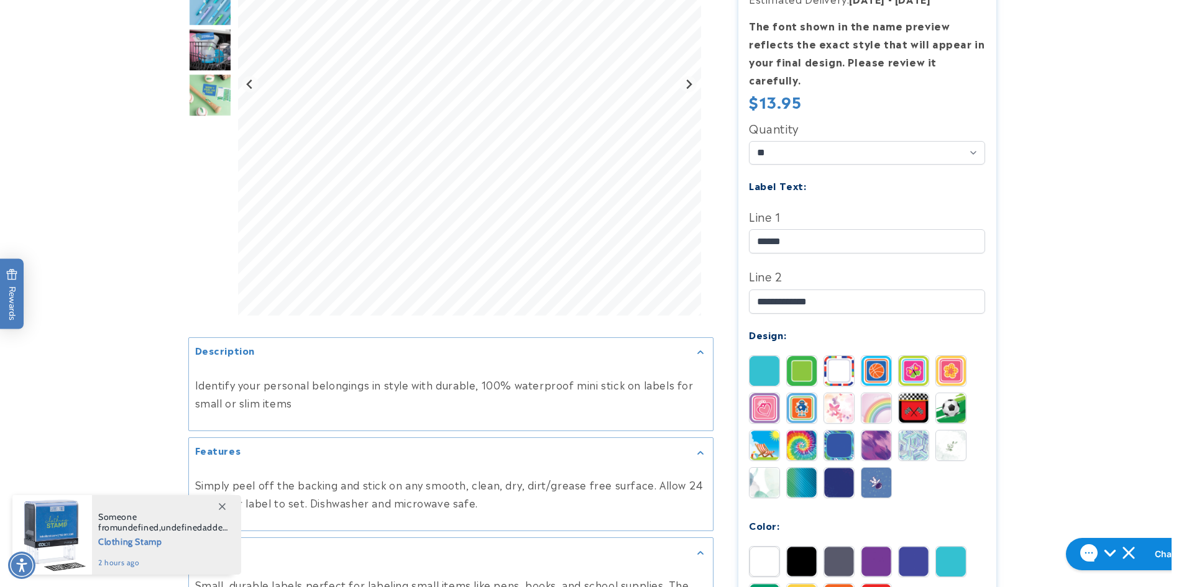
scroll to position [311, 0]
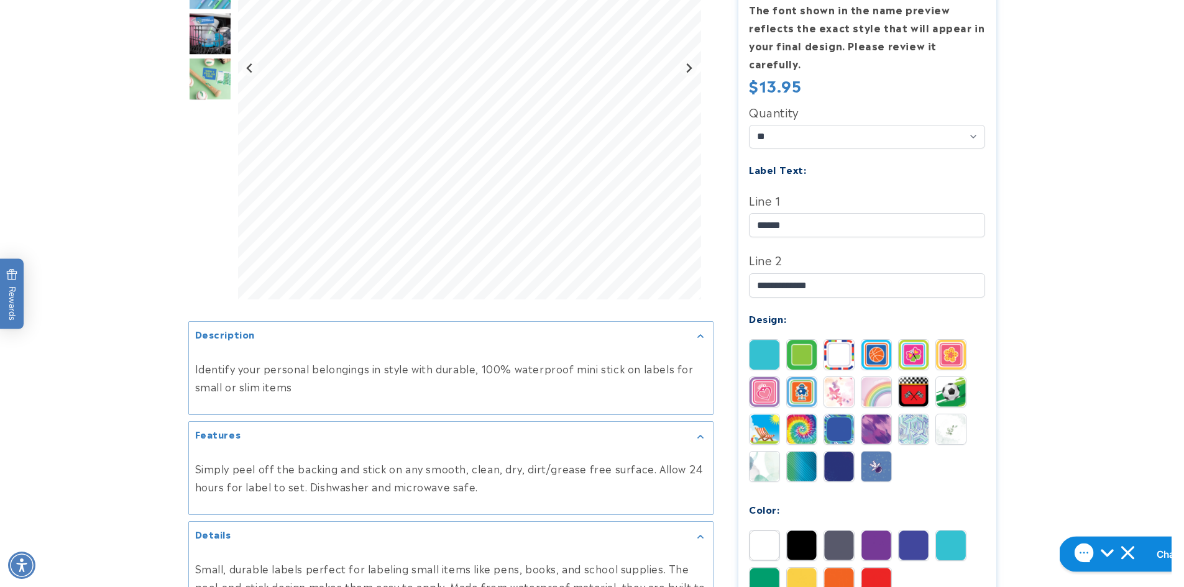
click at [1156, 551] on h1 "Chat with us" at bounding box center [1185, 555] width 58 height 14
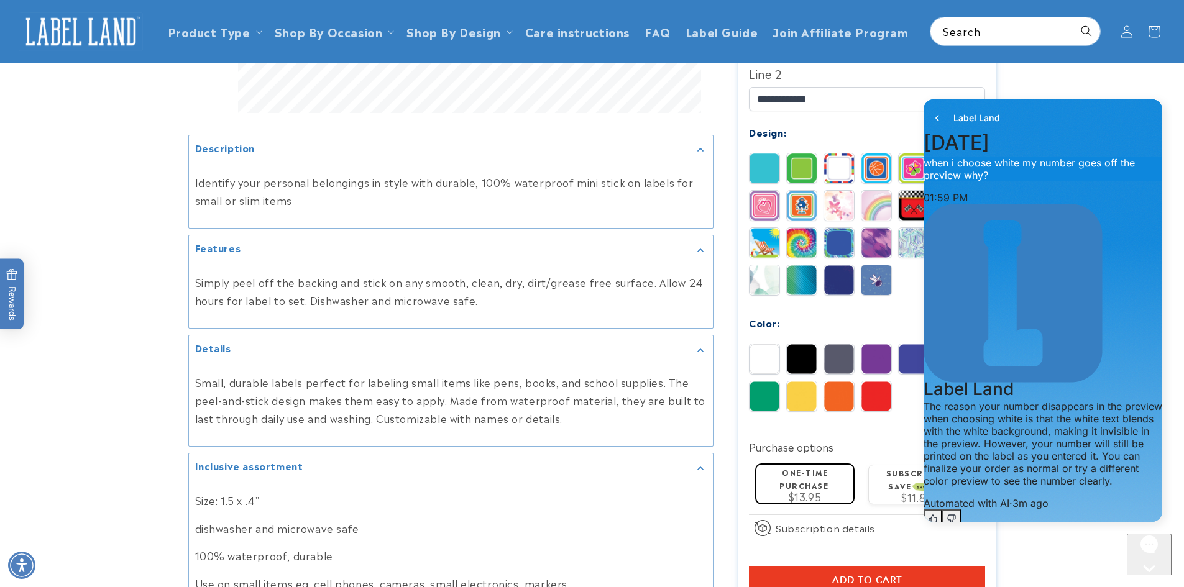
scroll to position [186, 0]
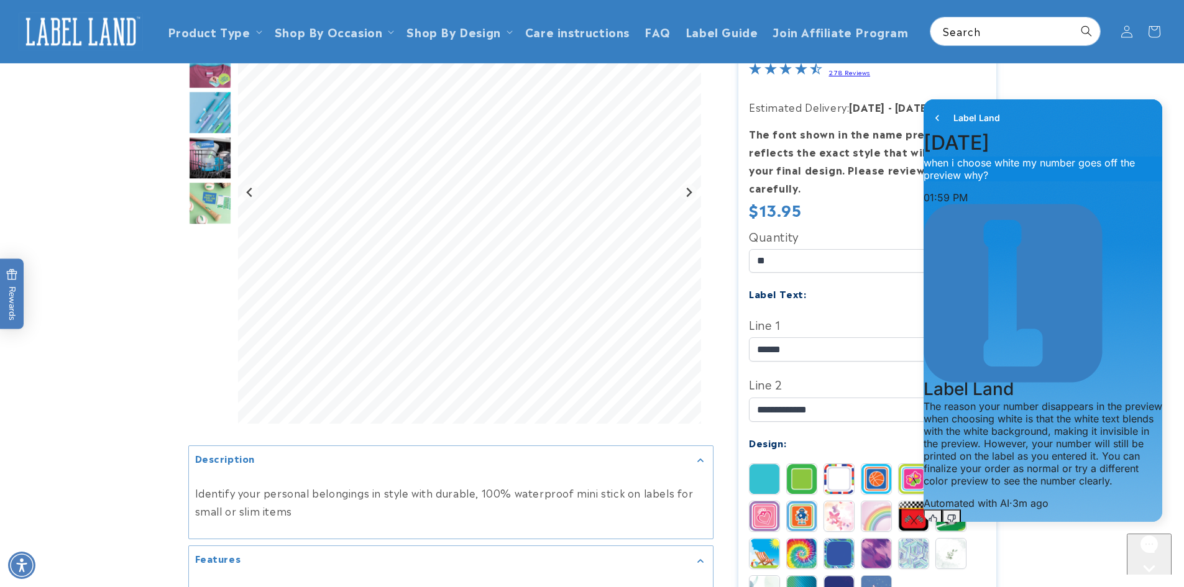
click at [993, 542] on textarea "live chat message input" at bounding box center [979, 556] width 112 height 29
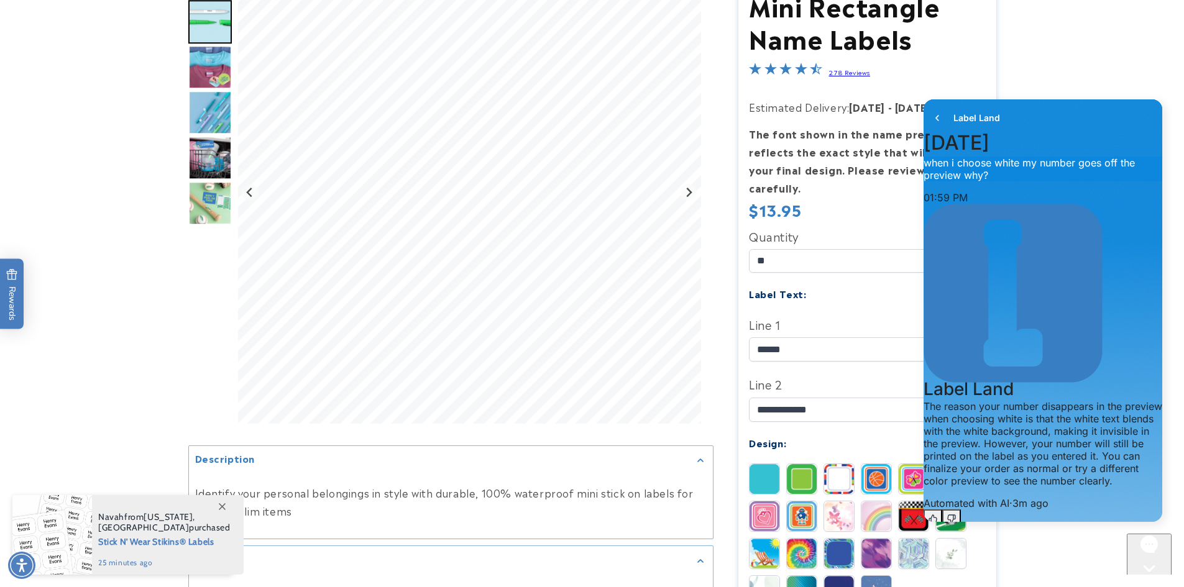
type textarea "**********"
click at [776, 471] on img at bounding box center [764, 479] width 30 height 30
click at [804, 464] on img at bounding box center [802, 479] width 30 height 30
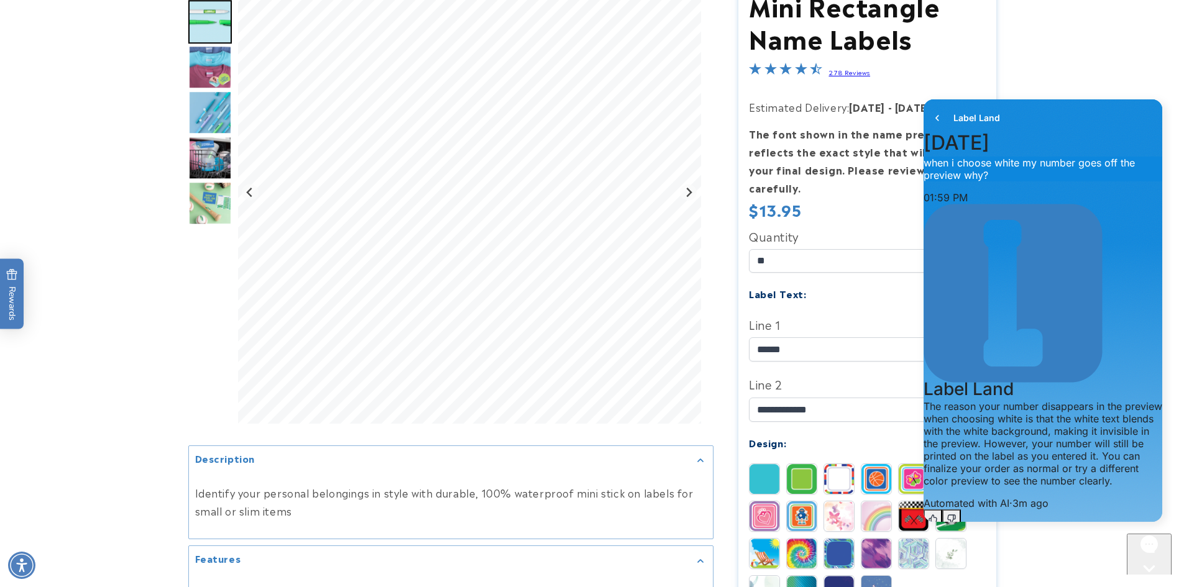
click at [768, 464] on img at bounding box center [764, 479] width 30 height 30
click at [844, 465] on img at bounding box center [839, 479] width 30 height 30
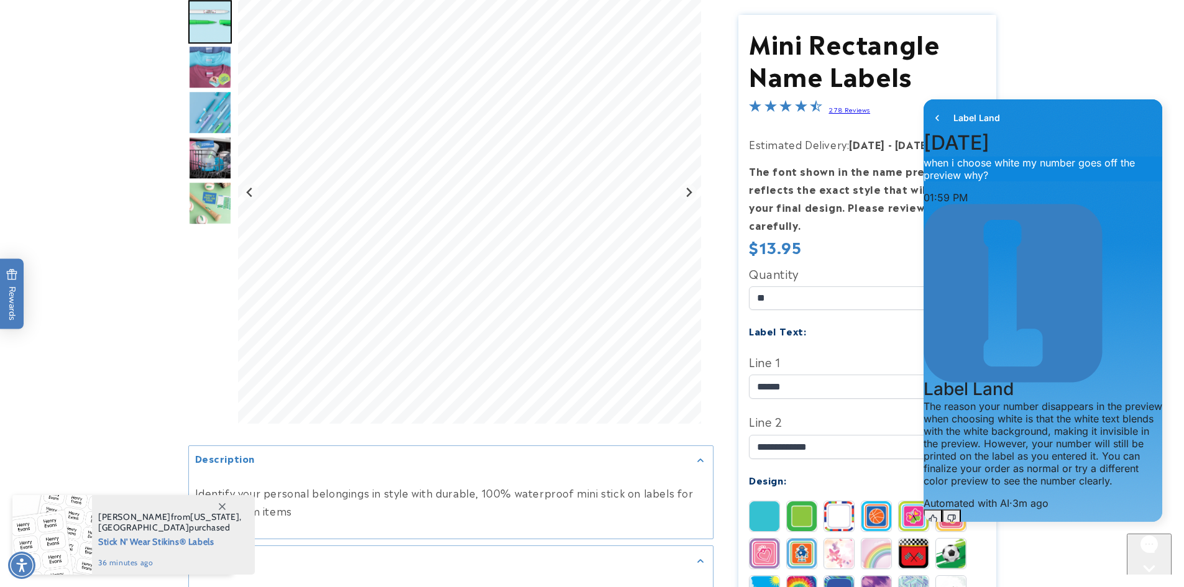
click at [1012, 542] on textarea "**********" at bounding box center [1015, 556] width 185 height 29
drag, startPoint x: 1012, startPoint y: 497, endPoint x: 916, endPoint y: 497, distance: 95.7
click at [920, 497] on div "**********" at bounding box center [1042, 312] width 257 height 438
click at [937, 113] on icon "go to home page" at bounding box center [937, 118] width 12 height 15
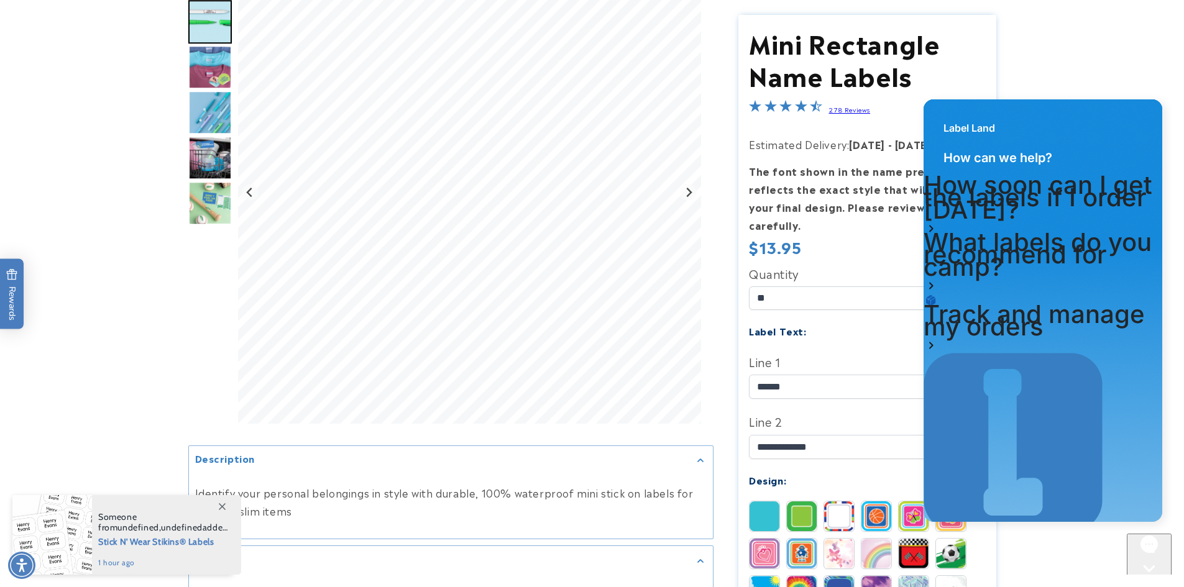
click at [1142, 584] on div "Close gorgias live chat" at bounding box center [1149, 592] width 35 height 16
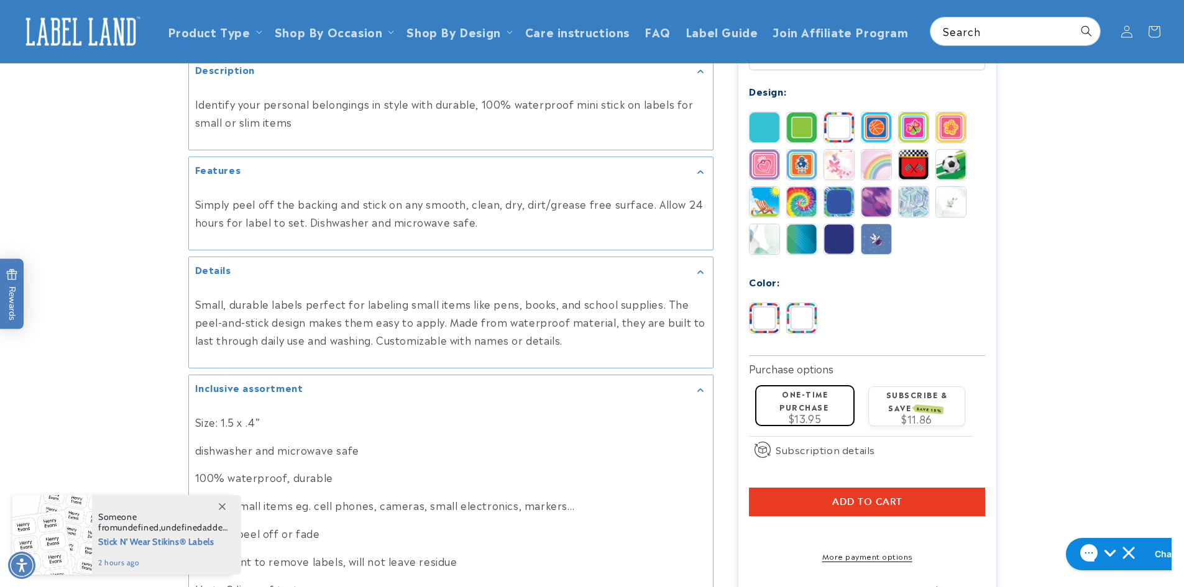
scroll to position [435, 0]
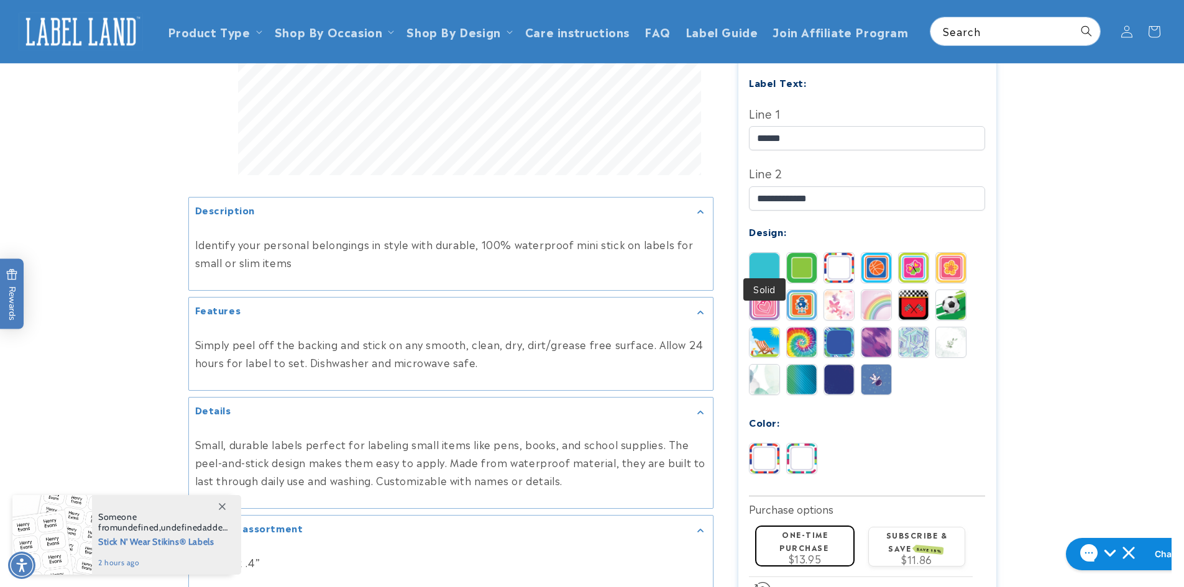
click at [760, 252] on img at bounding box center [764, 267] width 30 height 30
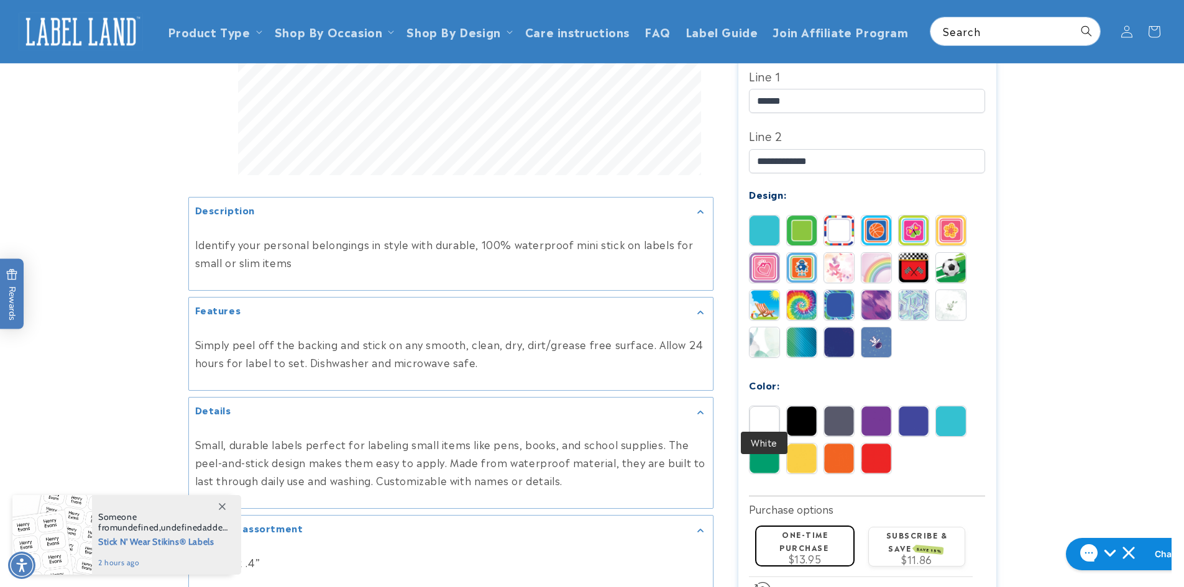
click at [768, 410] on img at bounding box center [764, 421] width 30 height 30
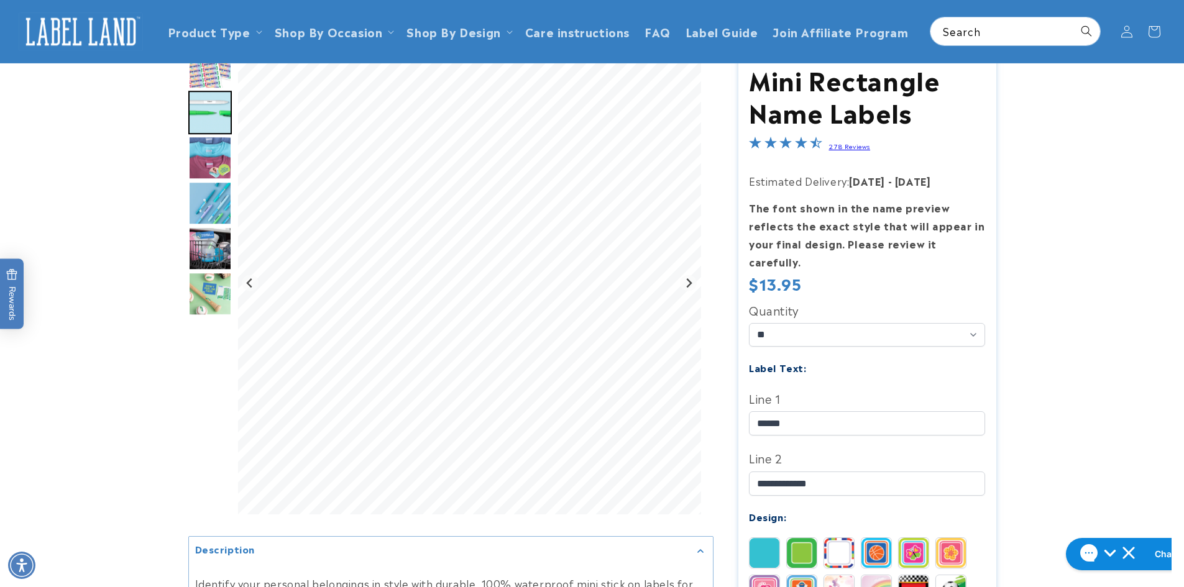
scroll to position [62, 0]
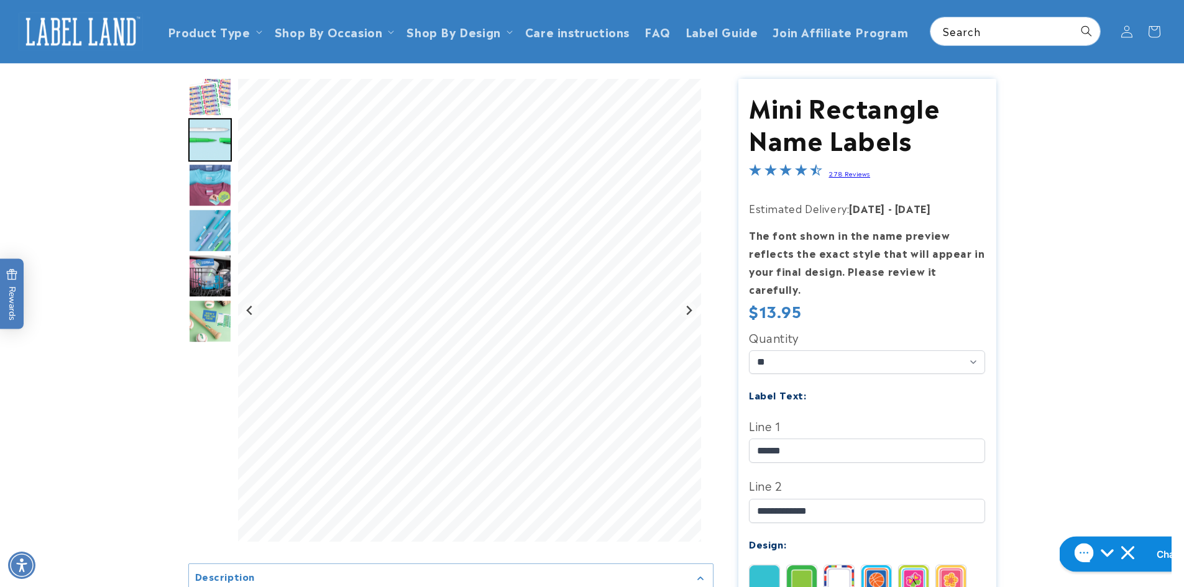
click at [1156, 548] on h1 "Chat with us" at bounding box center [1185, 555] width 58 height 14
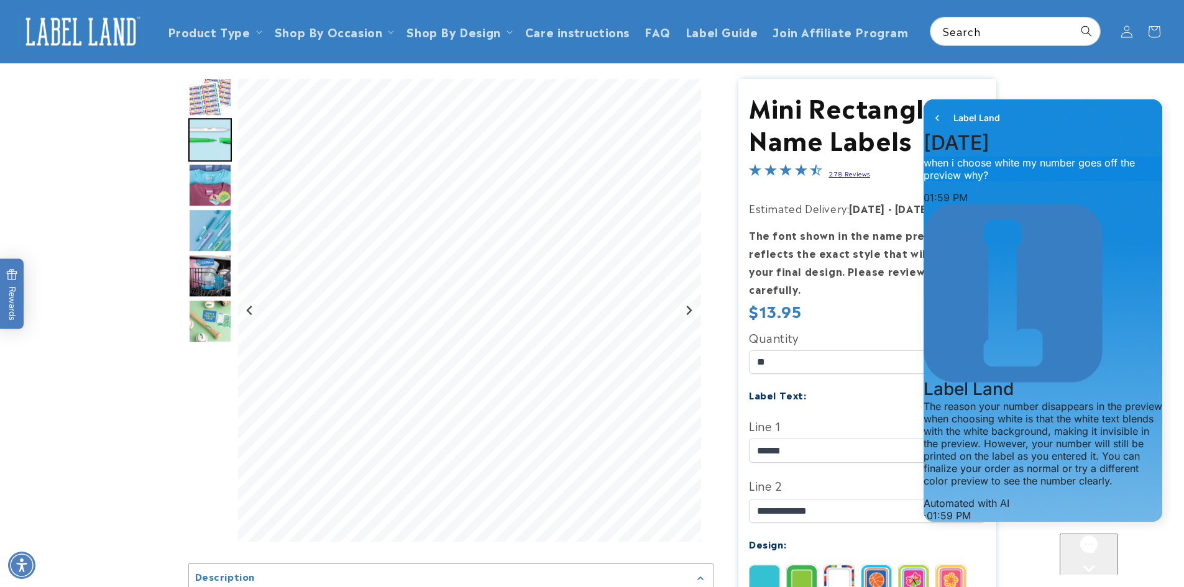
scroll to position [200, 0]
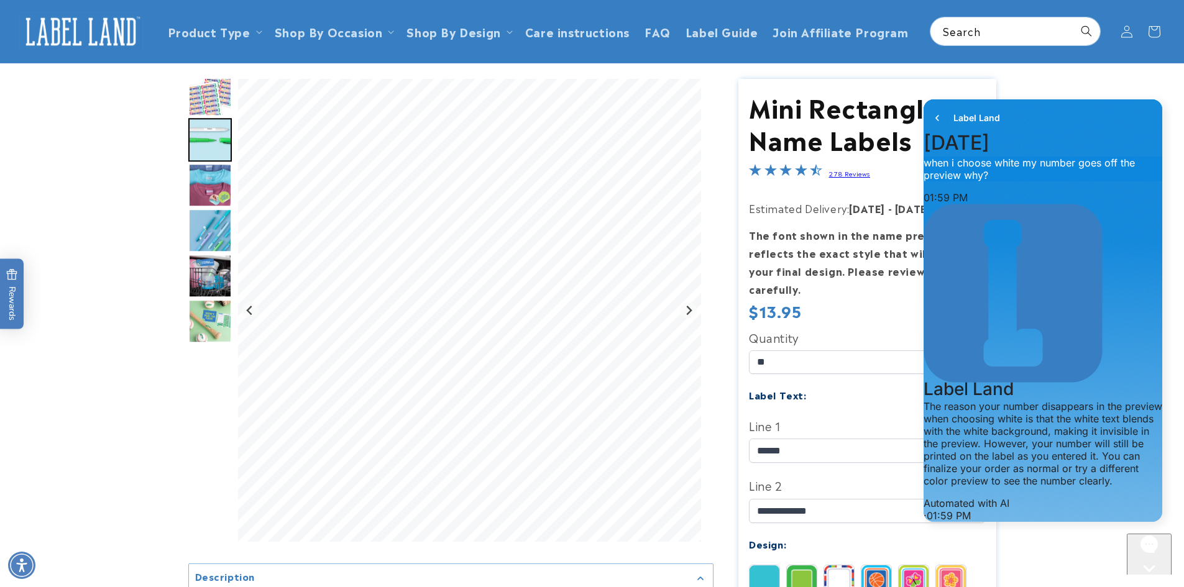
type textarea "**********"
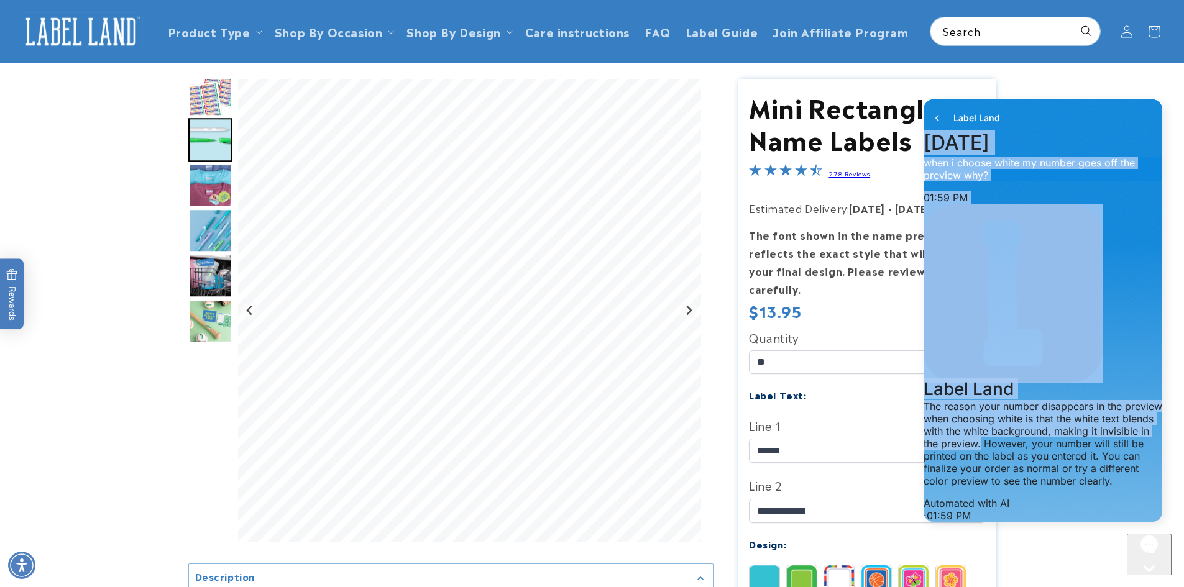
scroll to position [185, 0]
drag, startPoint x: 1037, startPoint y: 111, endPoint x: 1016, endPoint y: 157, distance: 50.9
click at [1022, 173] on div "**********" at bounding box center [1042, 310] width 239 height 423
click at [938, 114] on icon "go to home page" at bounding box center [937, 118] width 12 height 15
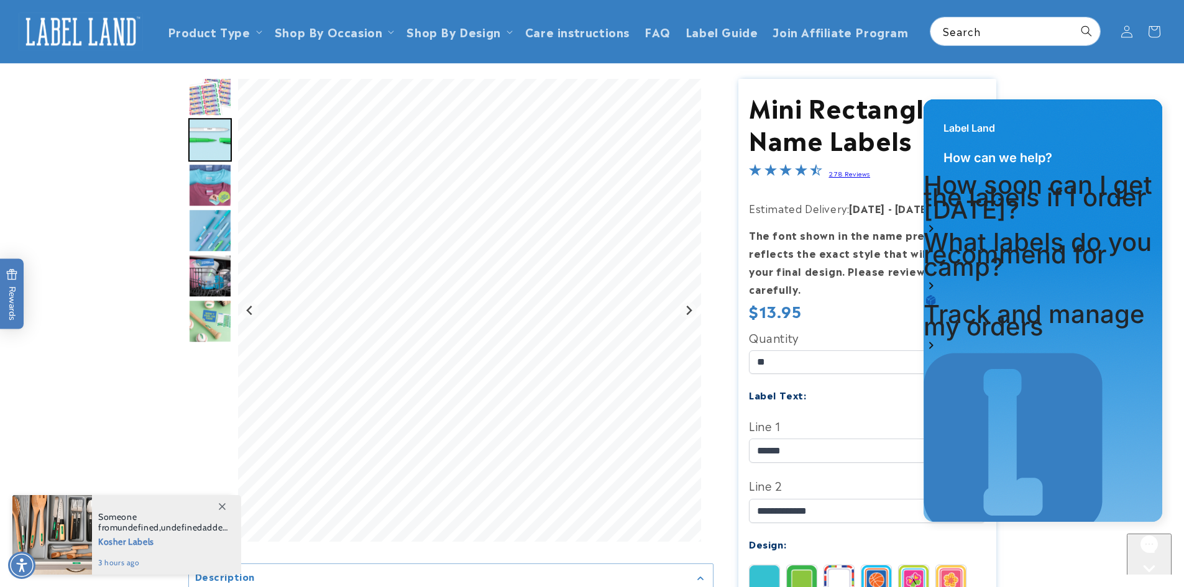
click at [1152, 584] on icon "Close gorgias live chat" at bounding box center [1149, 590] width 12 height 12
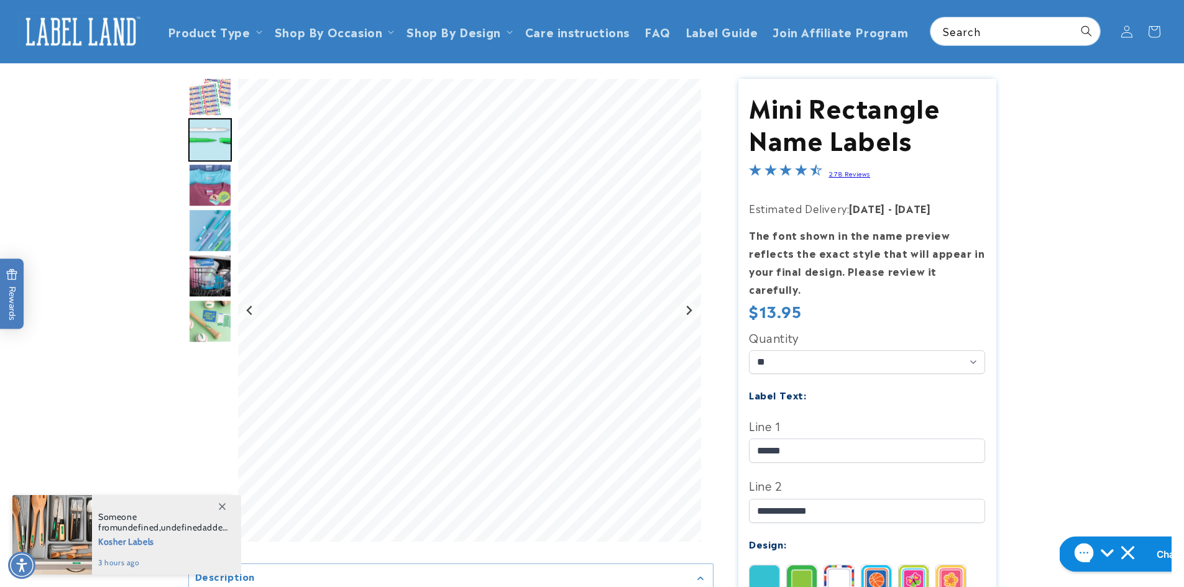
click at [1156, 549] on h1 "Chat with us" at bounding box center [1185, 555] width 58 height 14
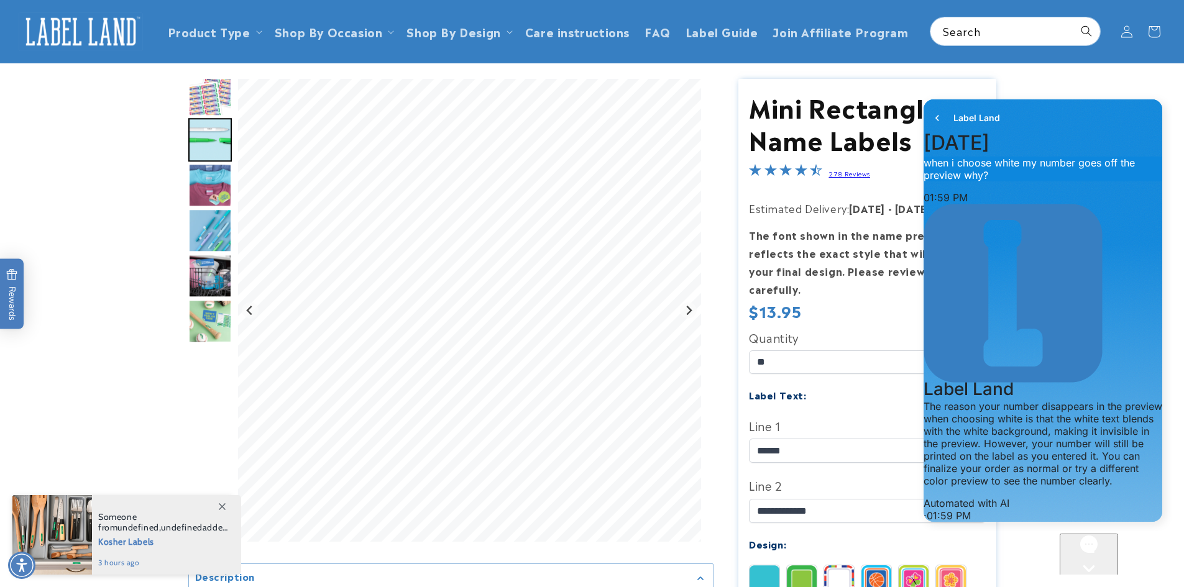
scroll to position [200, 0]
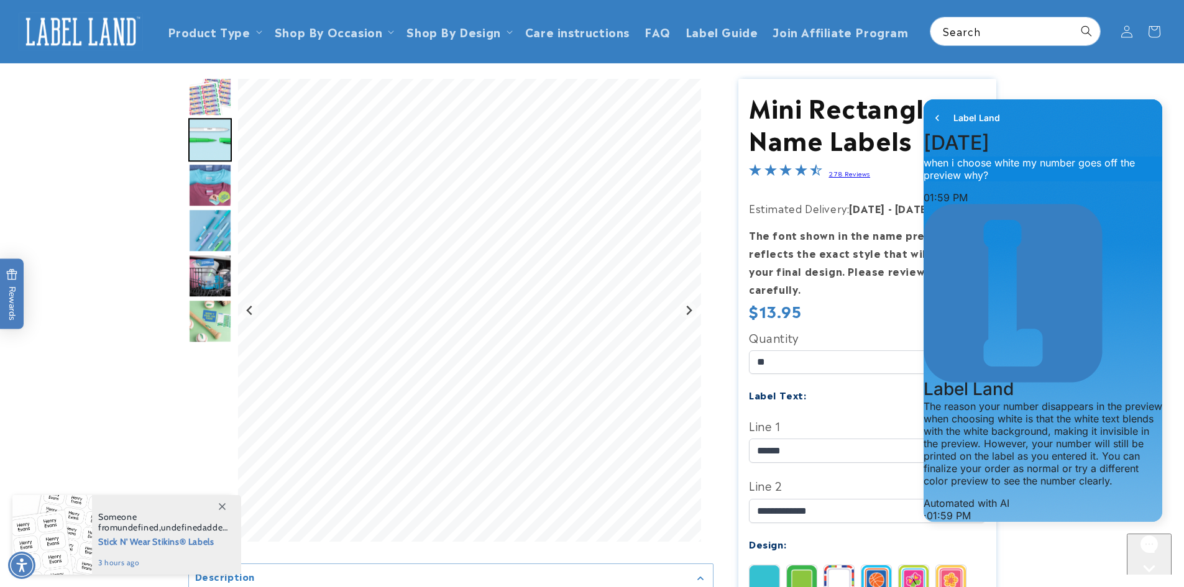
type textarea "**********"
click at [211, 264] on img "Go to slide 5" at bounding box center [210, 276] width 44 height 44
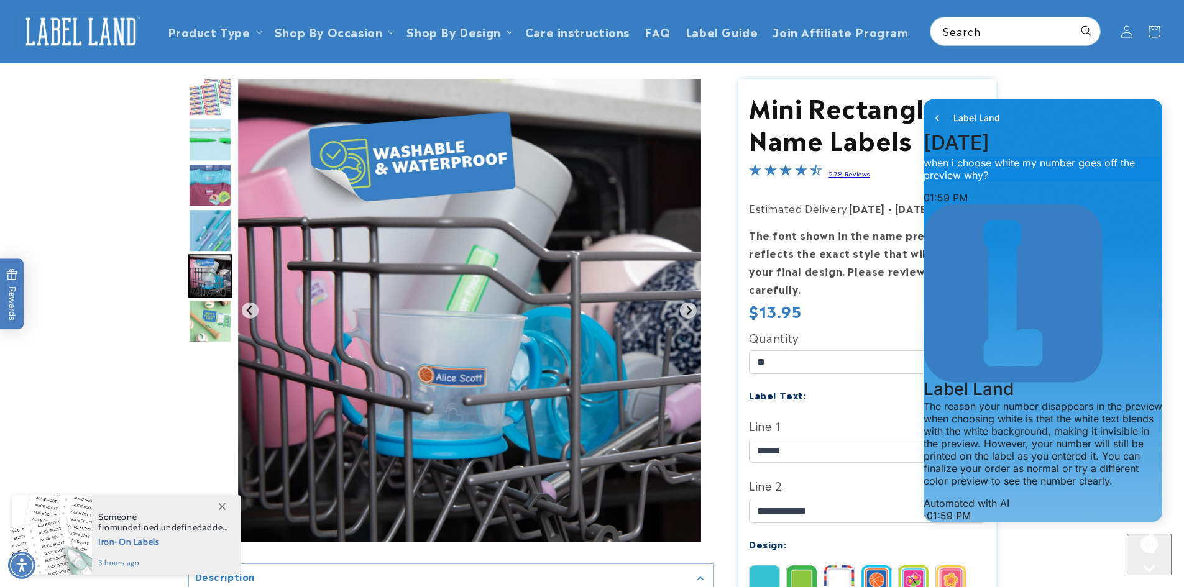
click at [208, 325] on img "Go to slide 6" at bounding box center [210, 322] width 44 height 44
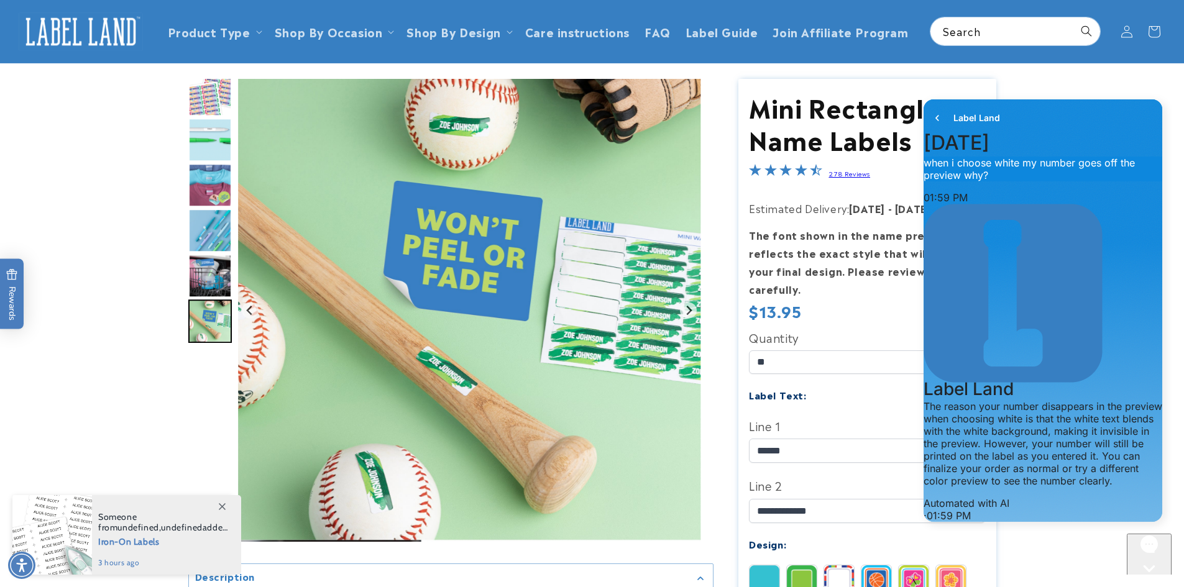
click at [206, 185] on img "Go to slide 3" at bounding box center [210, 185] width 44 height 44
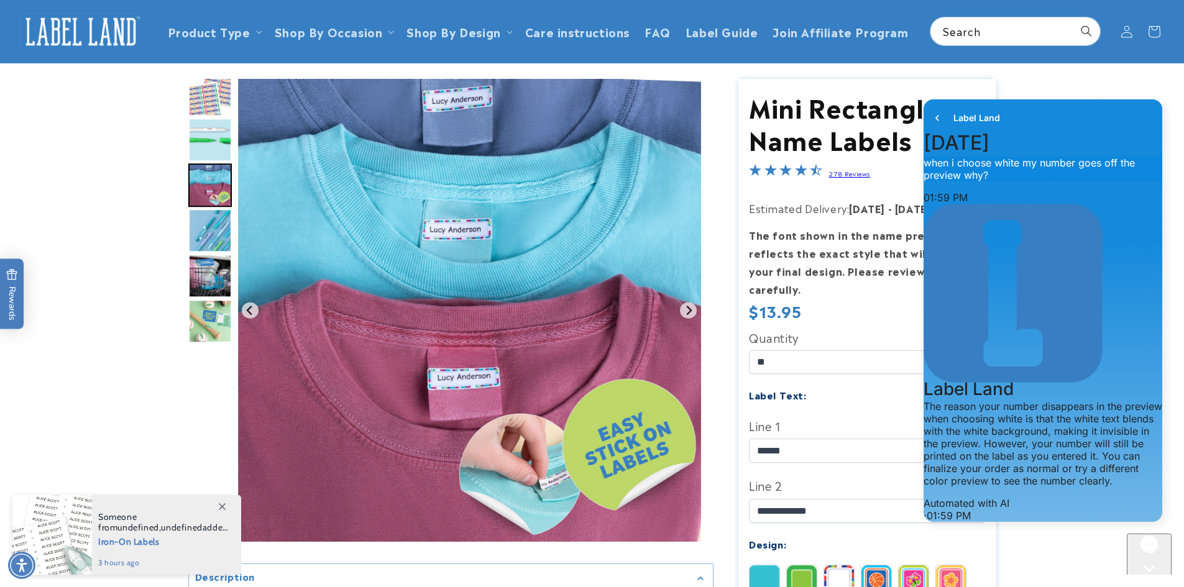
click at [846, 301] on div "Regular price $13.95 Regular price Sale price $13.95 Unit price / per Sale Sold…" at bounding box center [867, 312] width 236 height 23
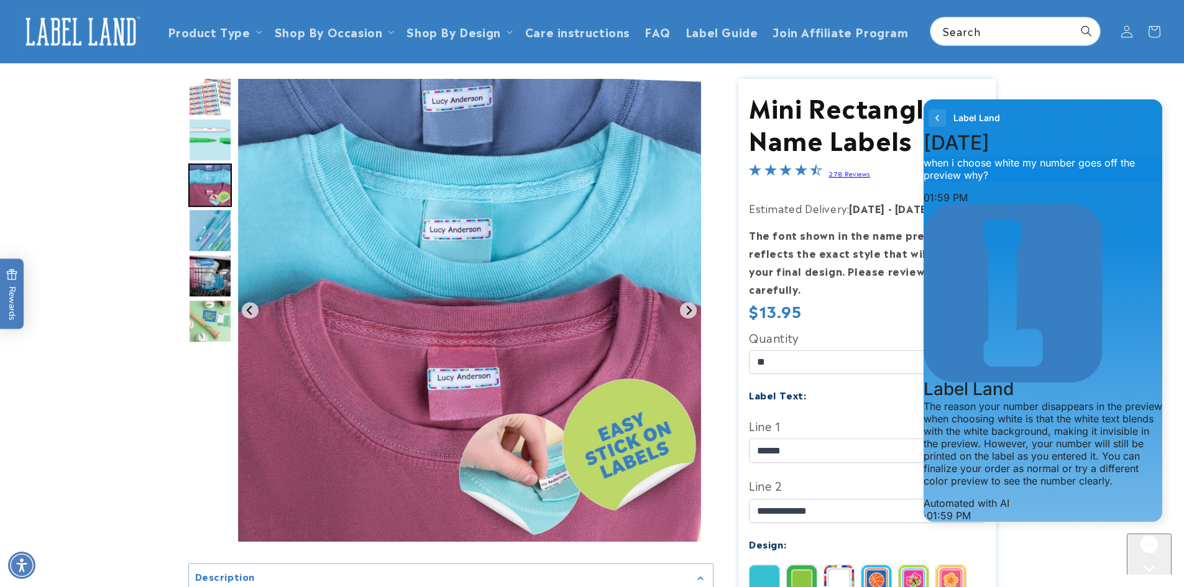
click at [936, 118] on icon "go to home page" at bounding box center [936, 118] width 3 height 6
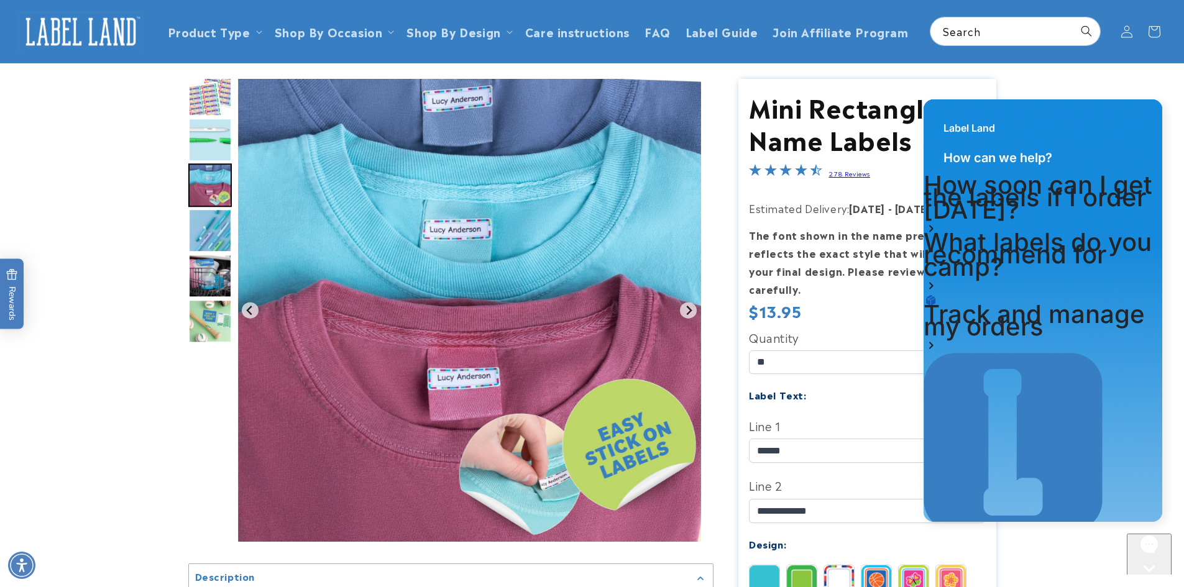
click at [1154, 584] on icon "Close gorgias live chat" at bounding box center [1149, 590] width 12 height 12
